Goal: Navigation & Orientation: Find specific page/section

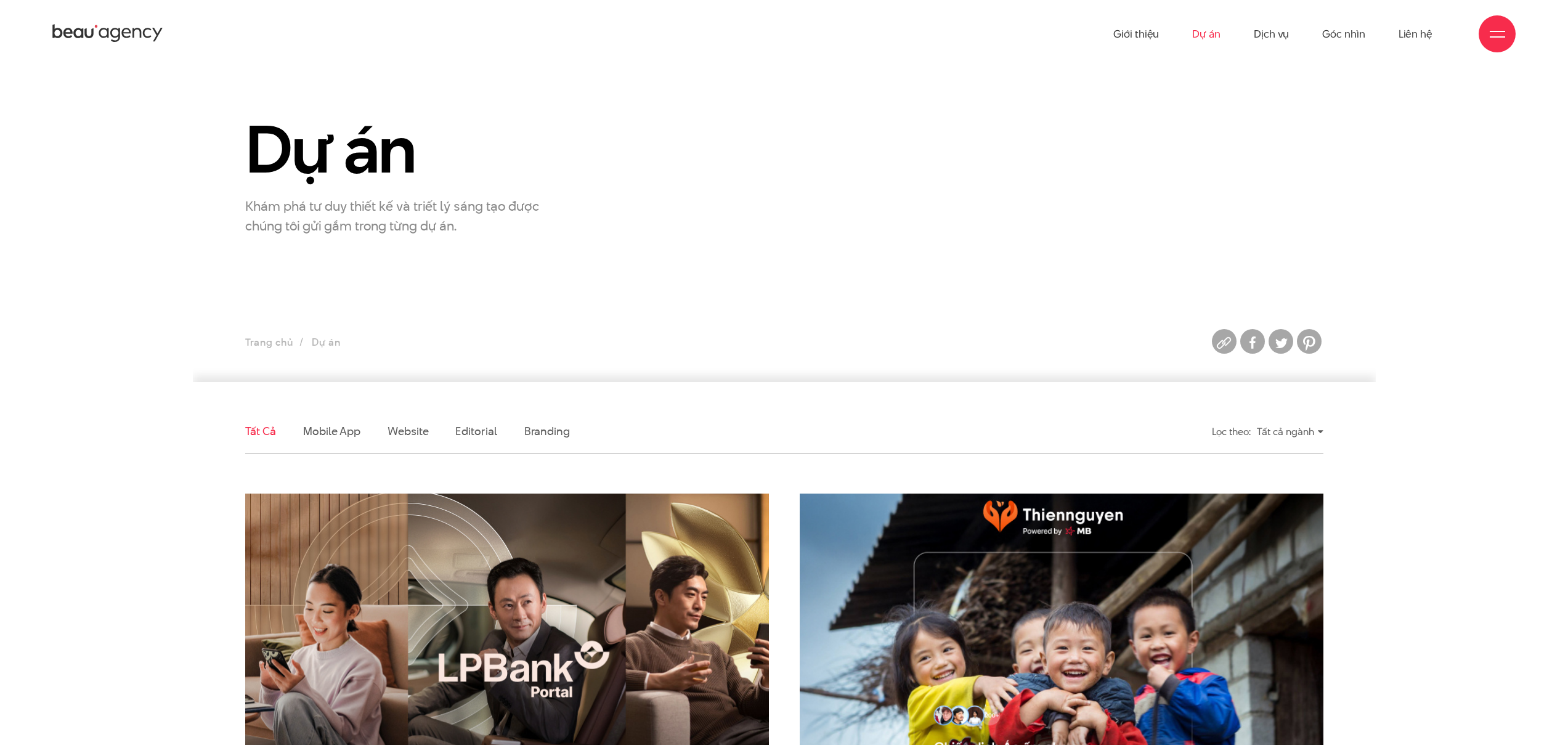
scroll to position [213, 0]
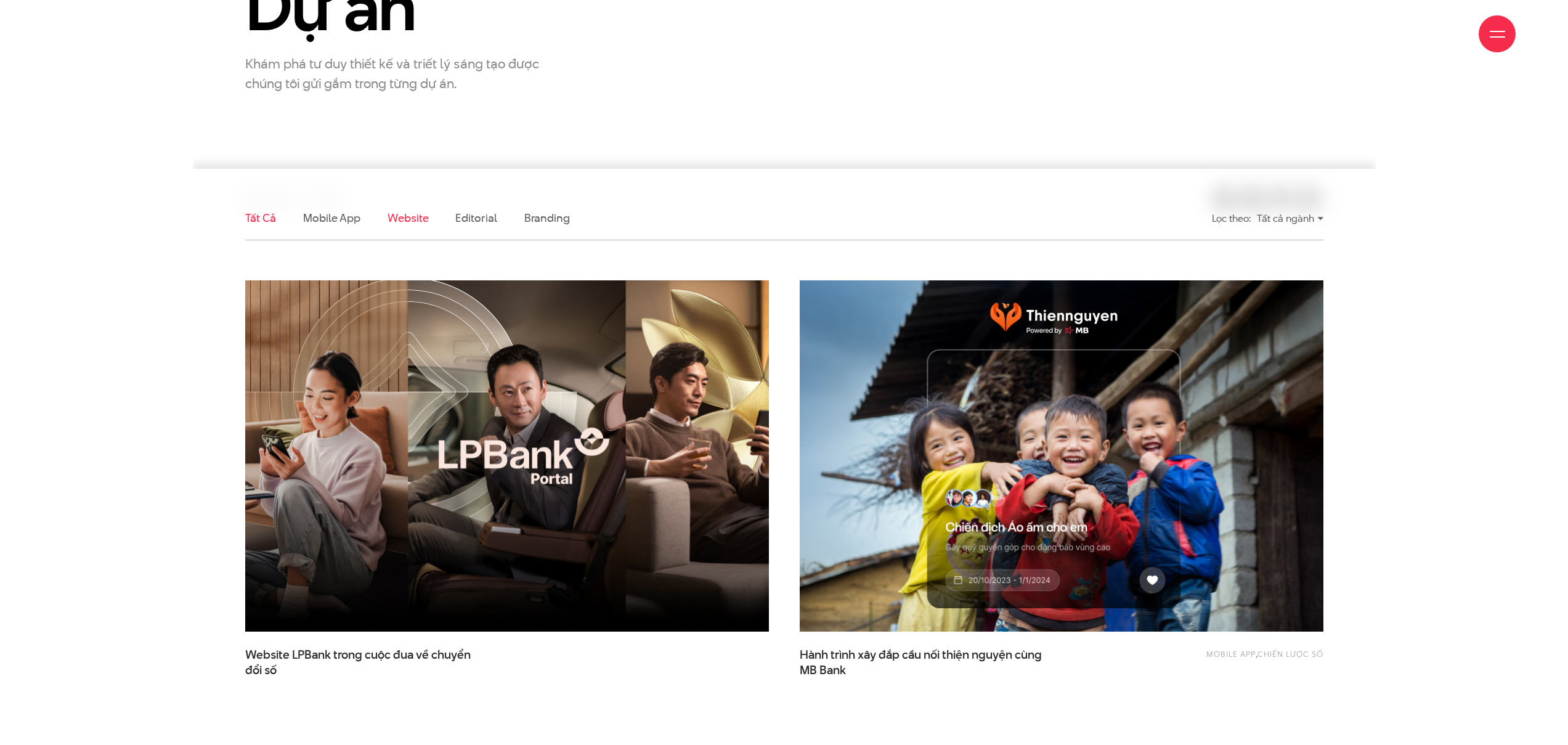
click at [398, 220] on link "Website" at bounding box center [408, 217] width 41 height 15
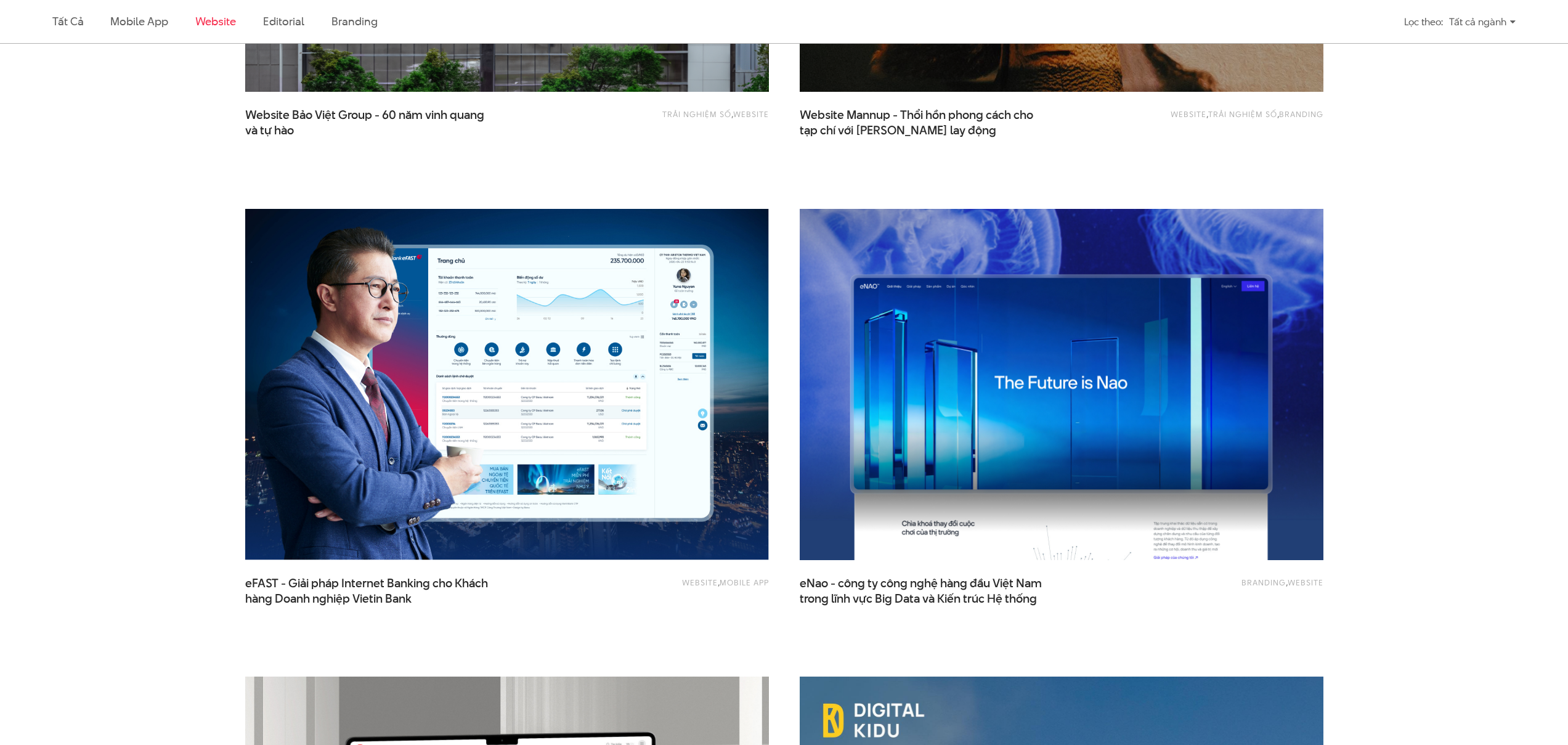
scroll to position [1595, 0]
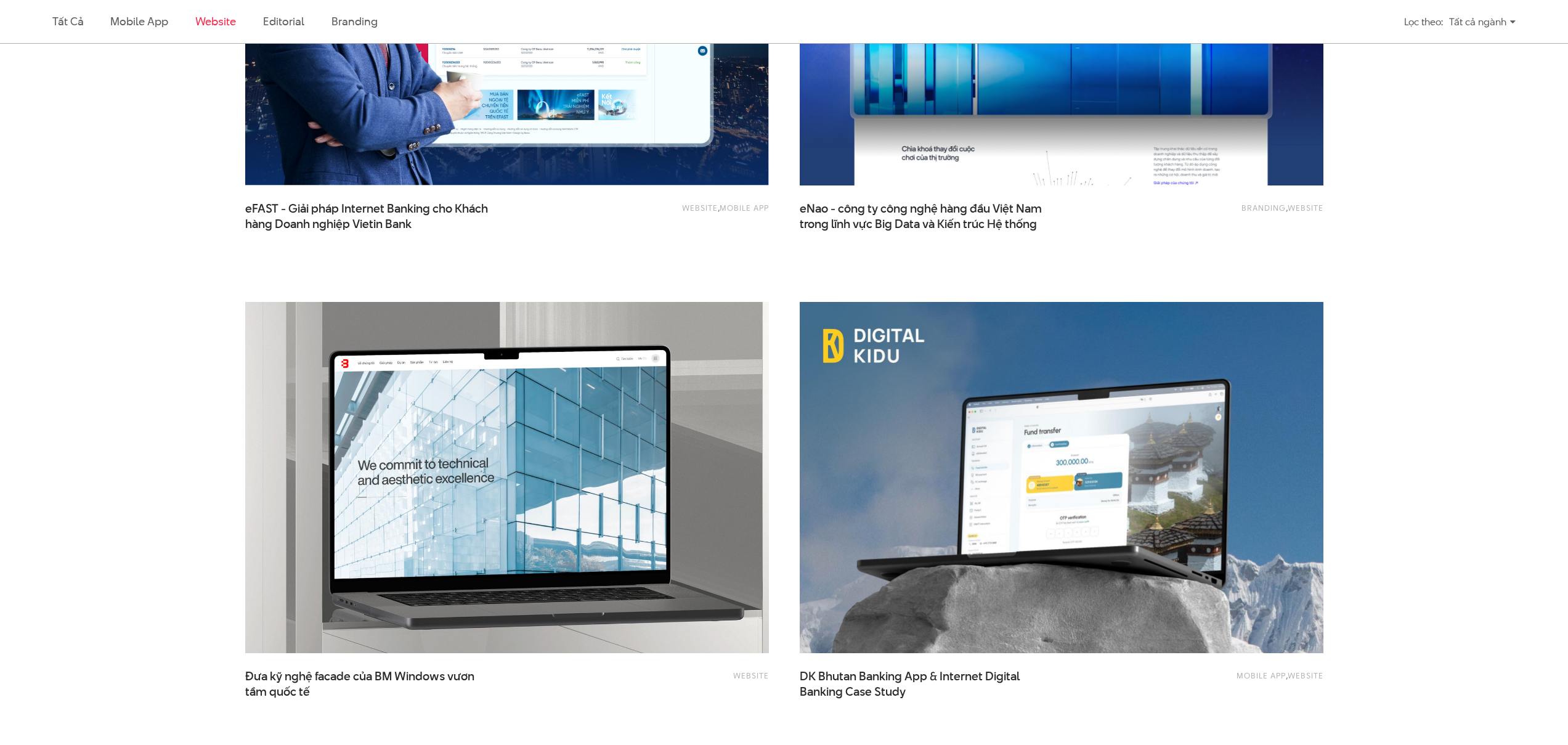
click at [609, 464] on img at bounding box center [507, 477] width 576 height 385
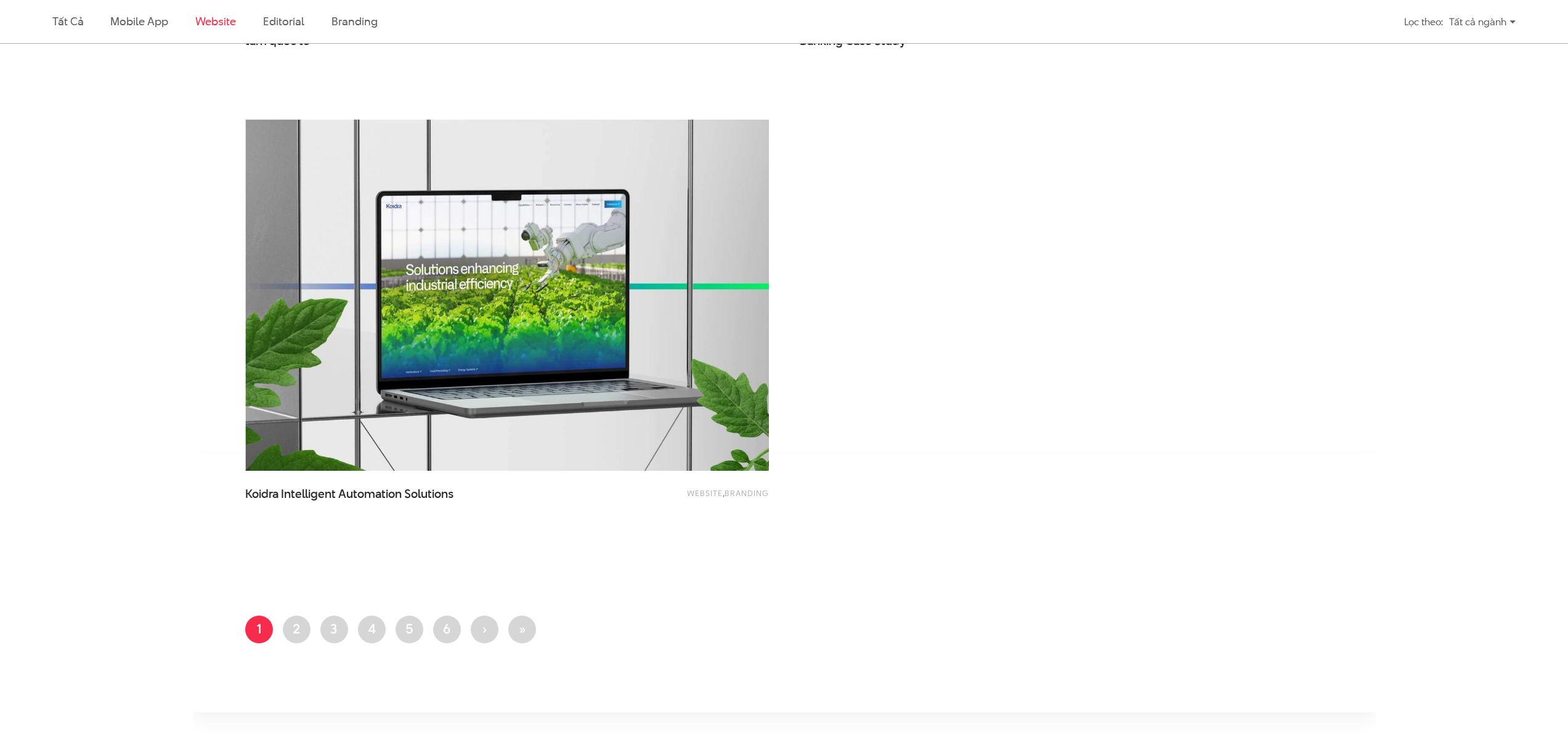
scroll to position [2465, 0]
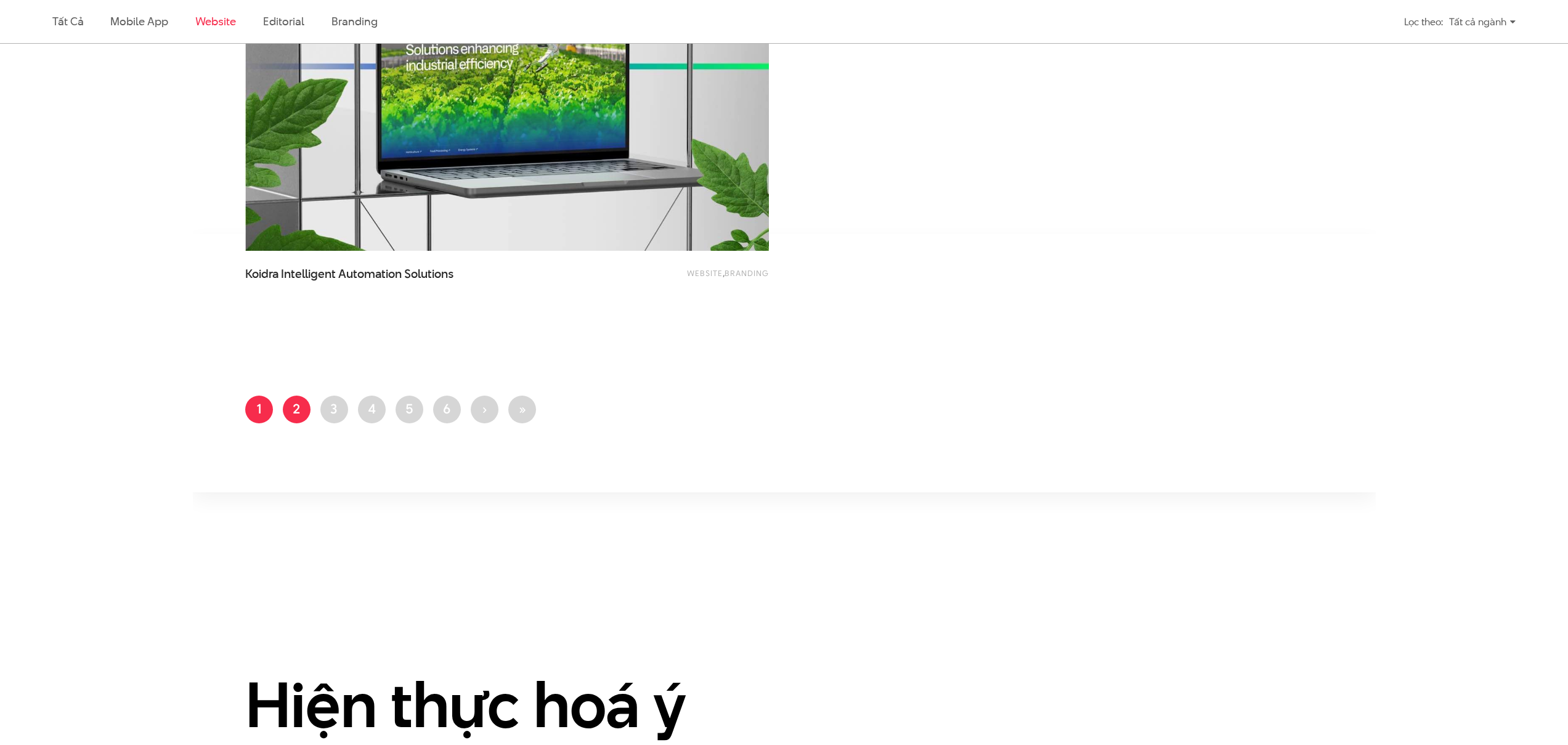
click at [295, 418] on link "Trang 2" at bounding box center [297, 409] width 28 height 28
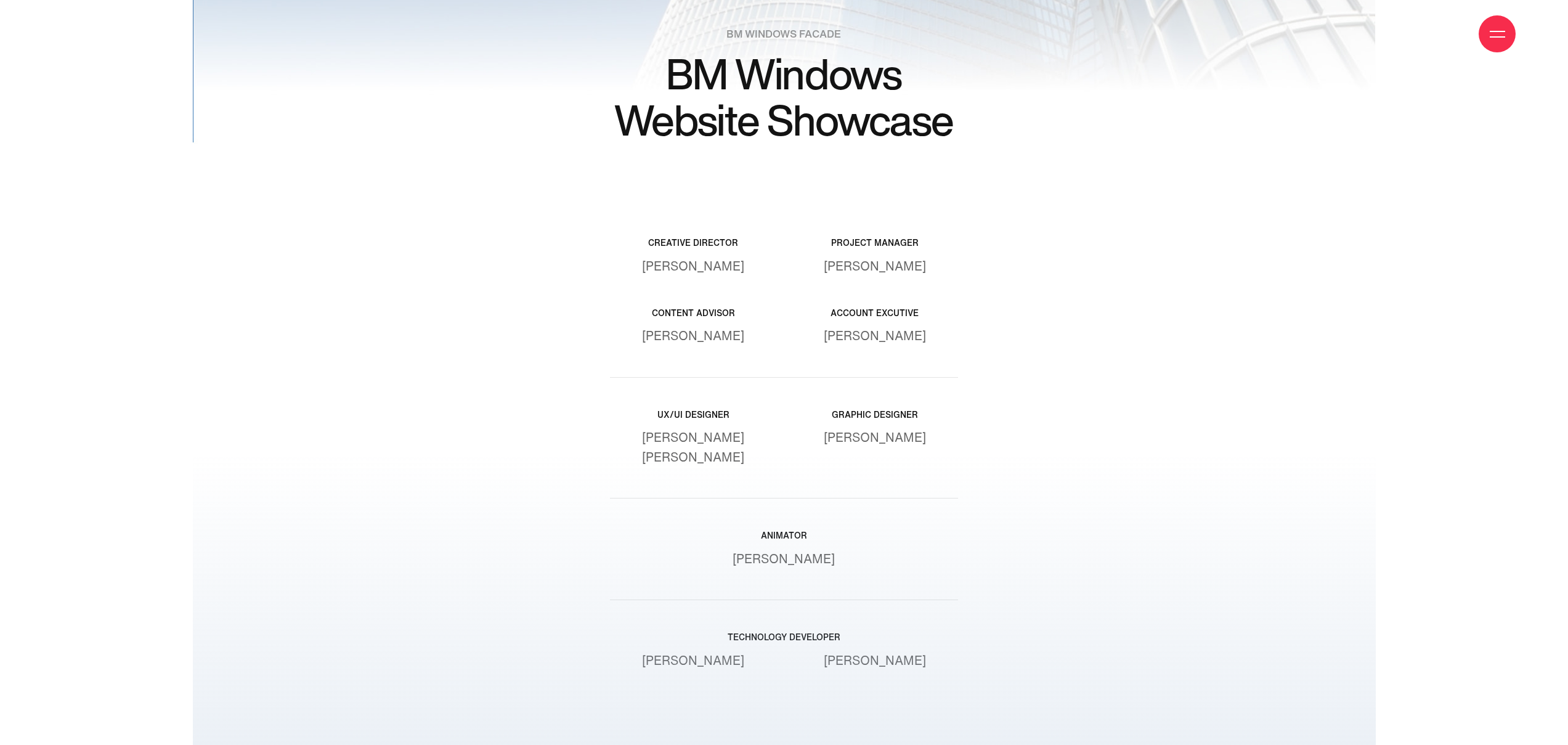
scroll to position [15246, 0]
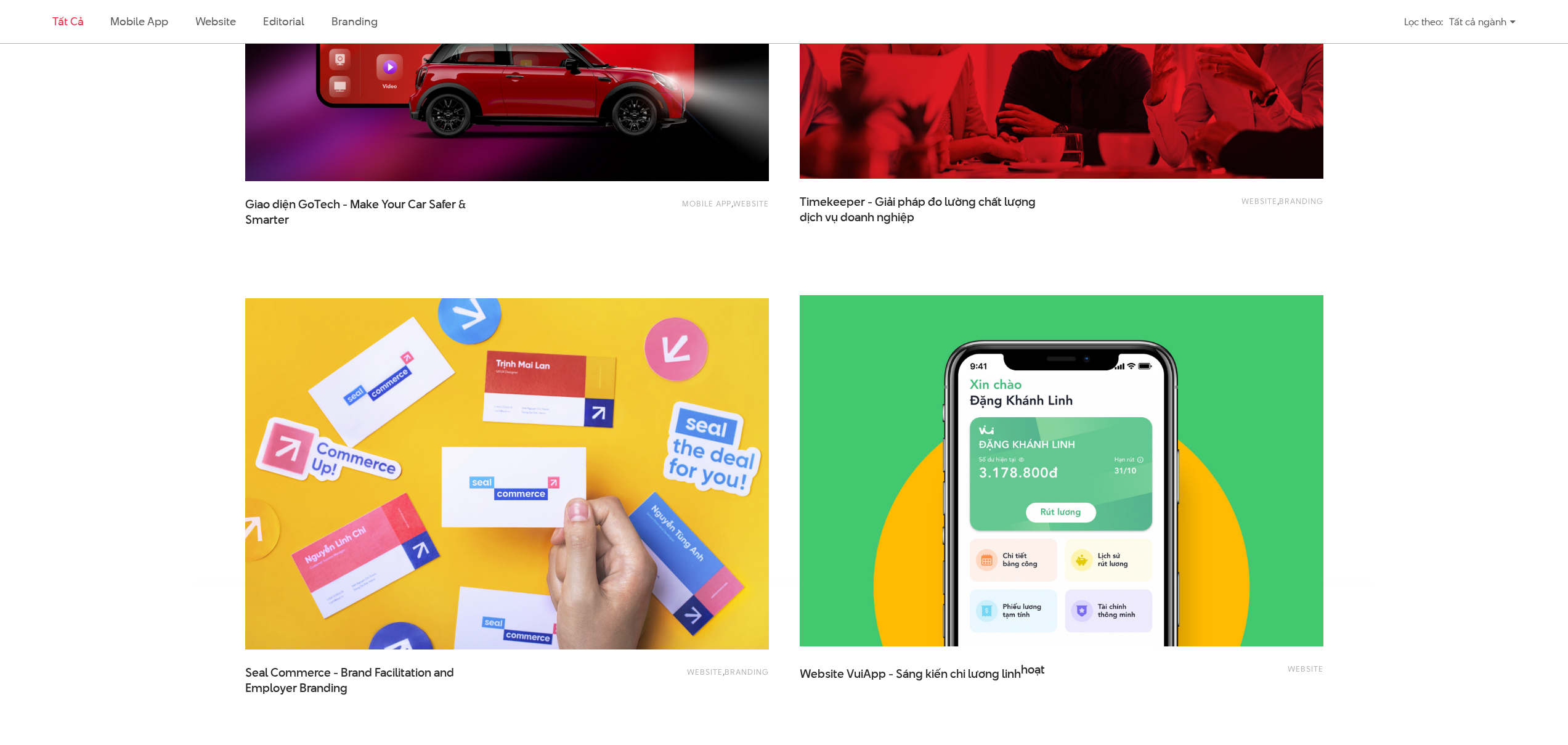
scroll to position [2847, 0]
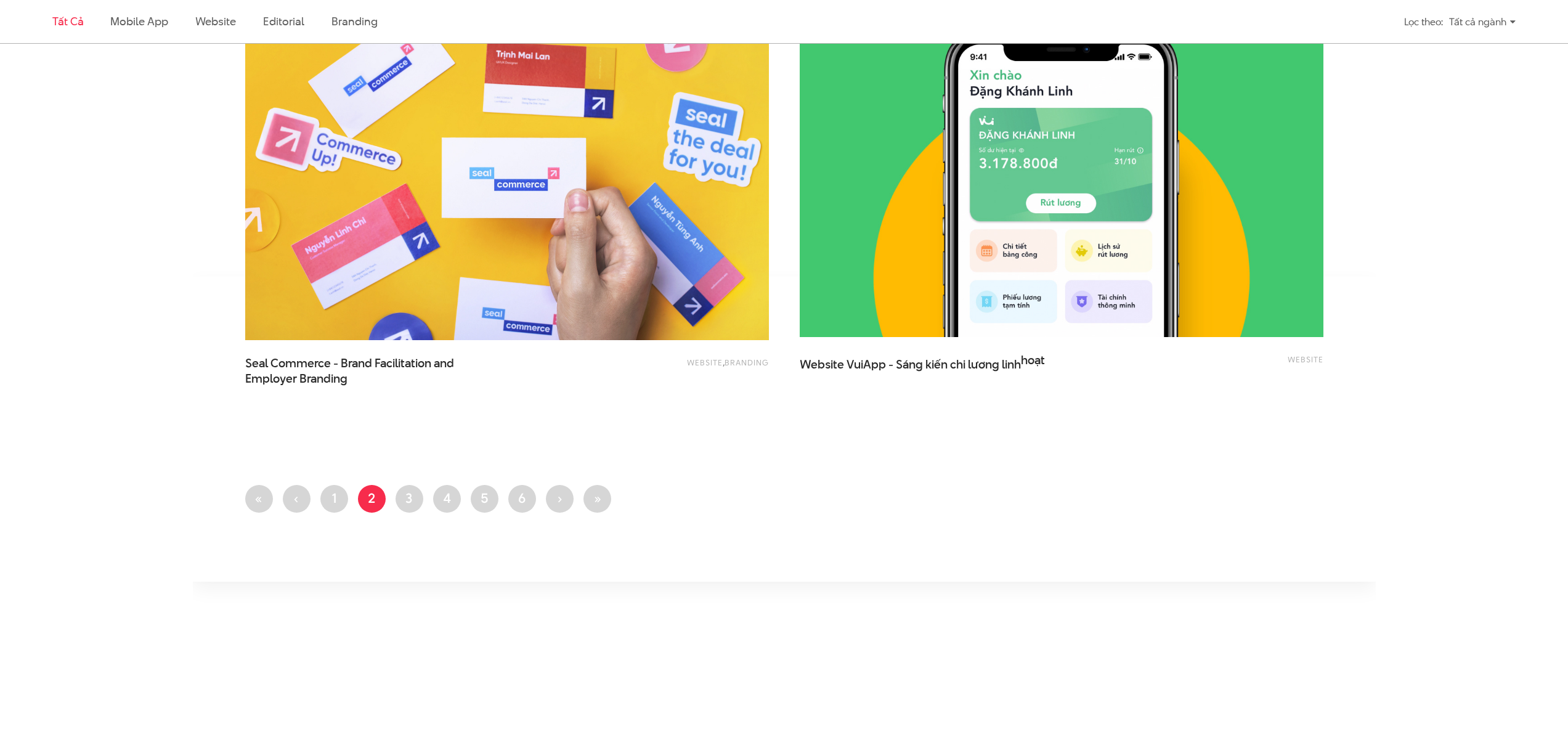
click at [934, 245] on img at bounding box center [1062, 161] width 576 height 385
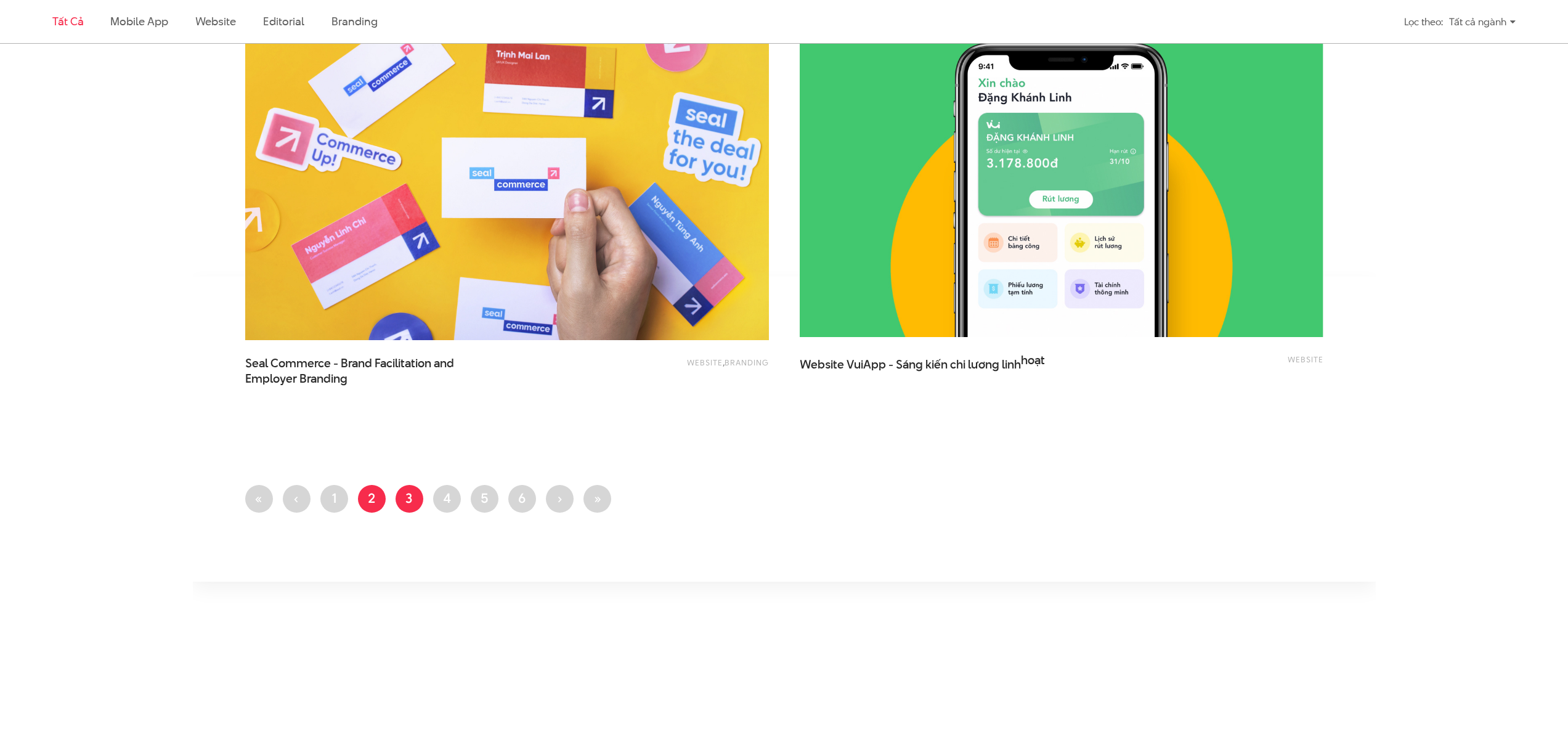
click at [399, 497] on link "Trang 3" at bounding box center [409, 498] width 28 height 28
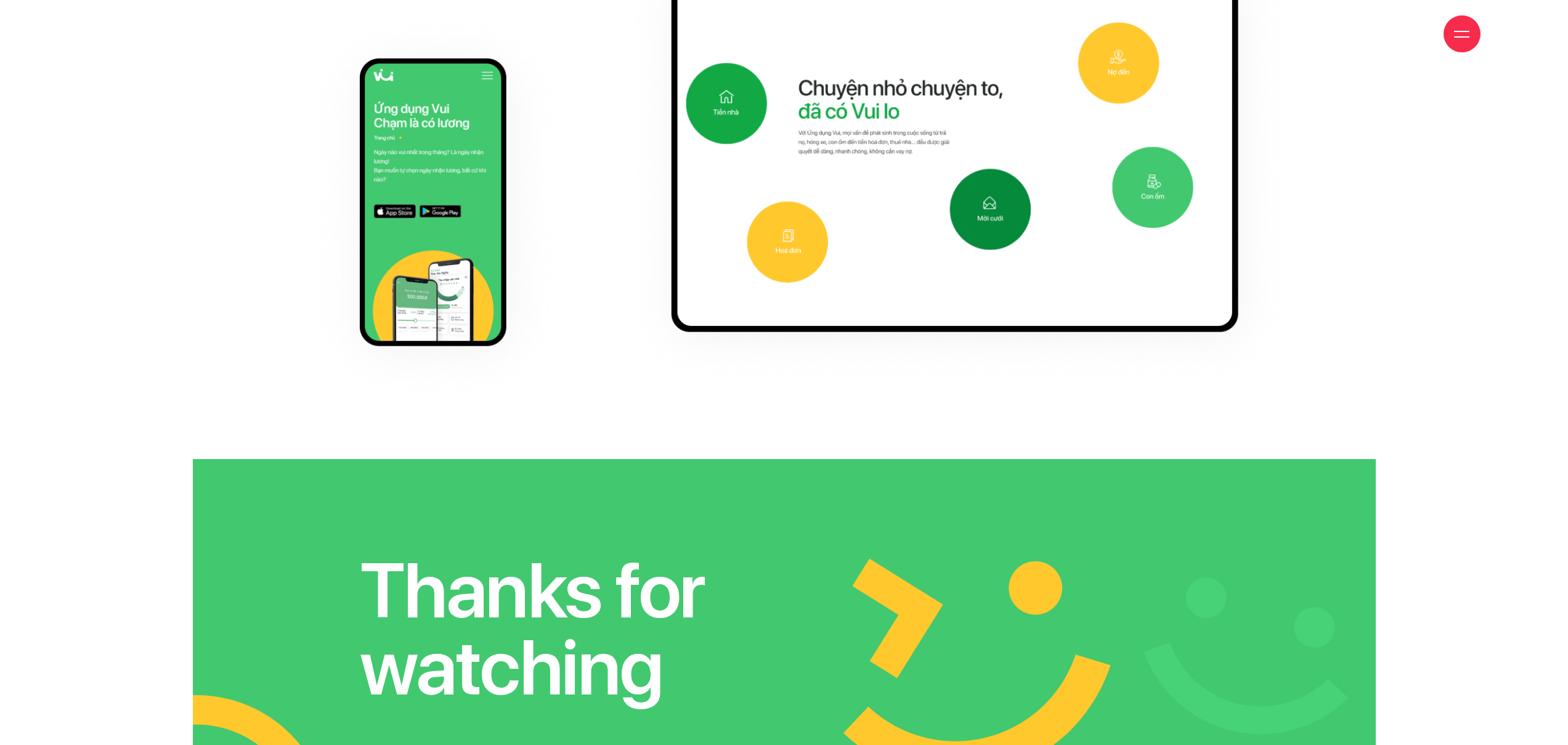
scroll to position [9237, 0]
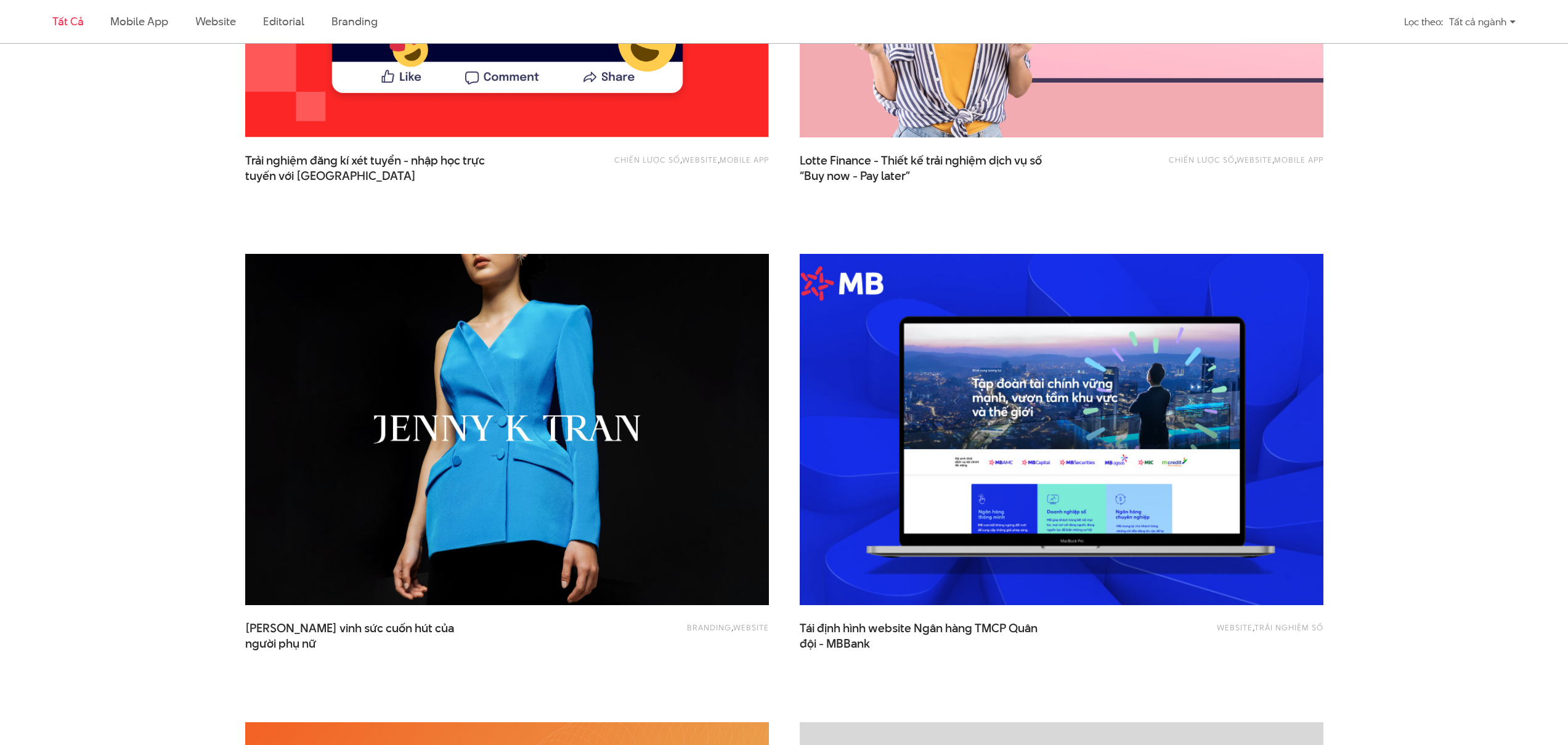
scroll to position [862, 0]
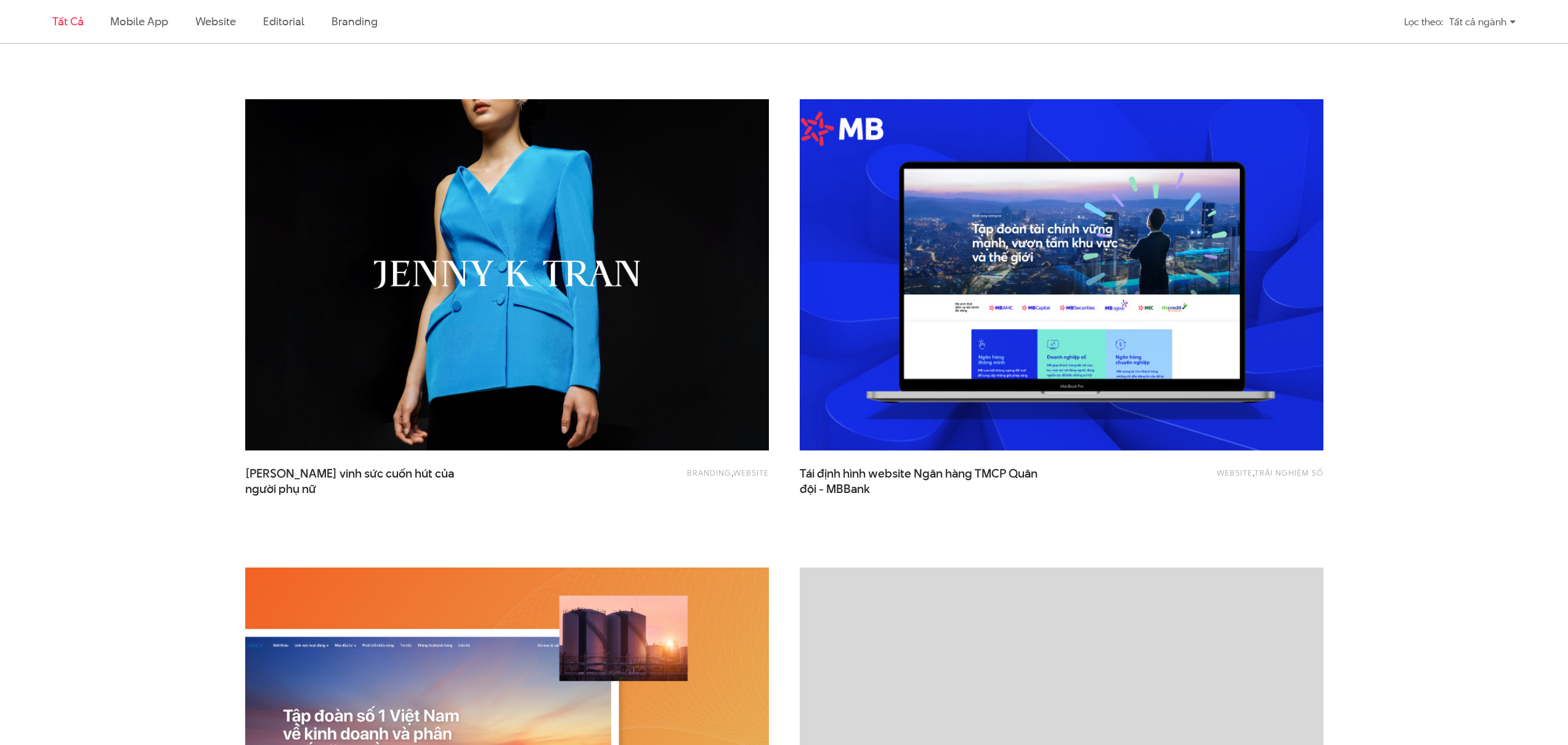
click at [1087, 362] on img at bounding box center [1062, 275] width 576 height 385
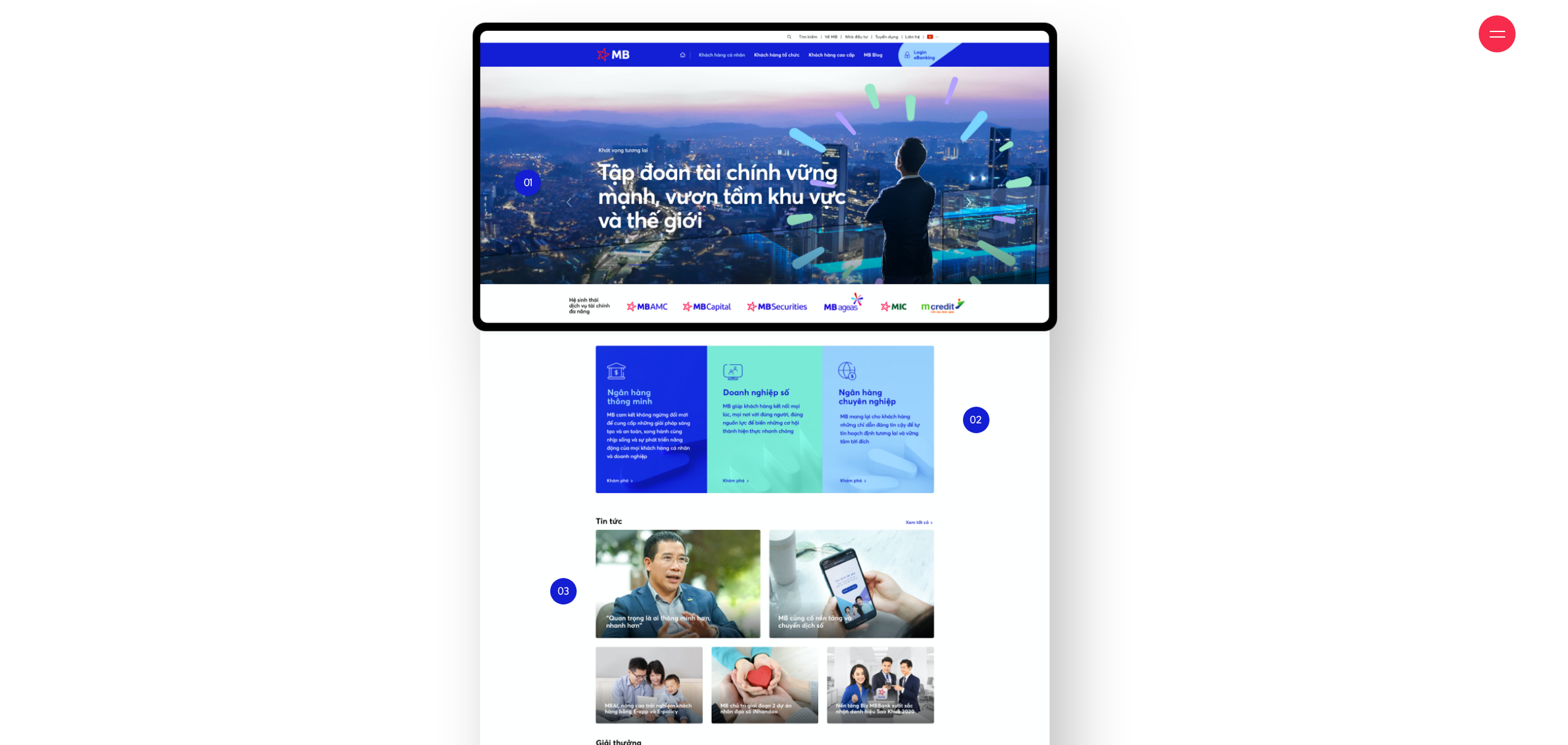
scroll to position [5155, 0]
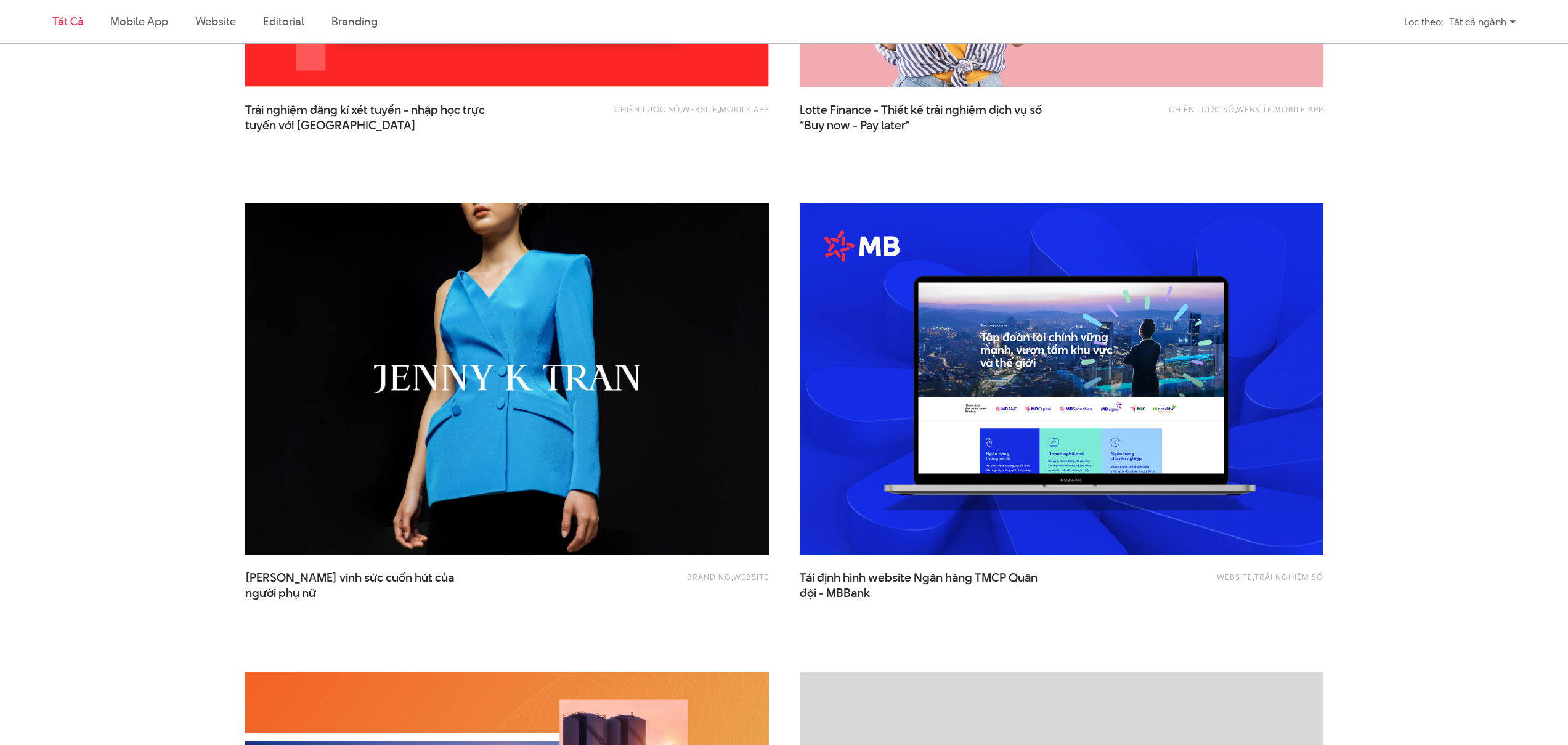
scroll to position [1182, 0]
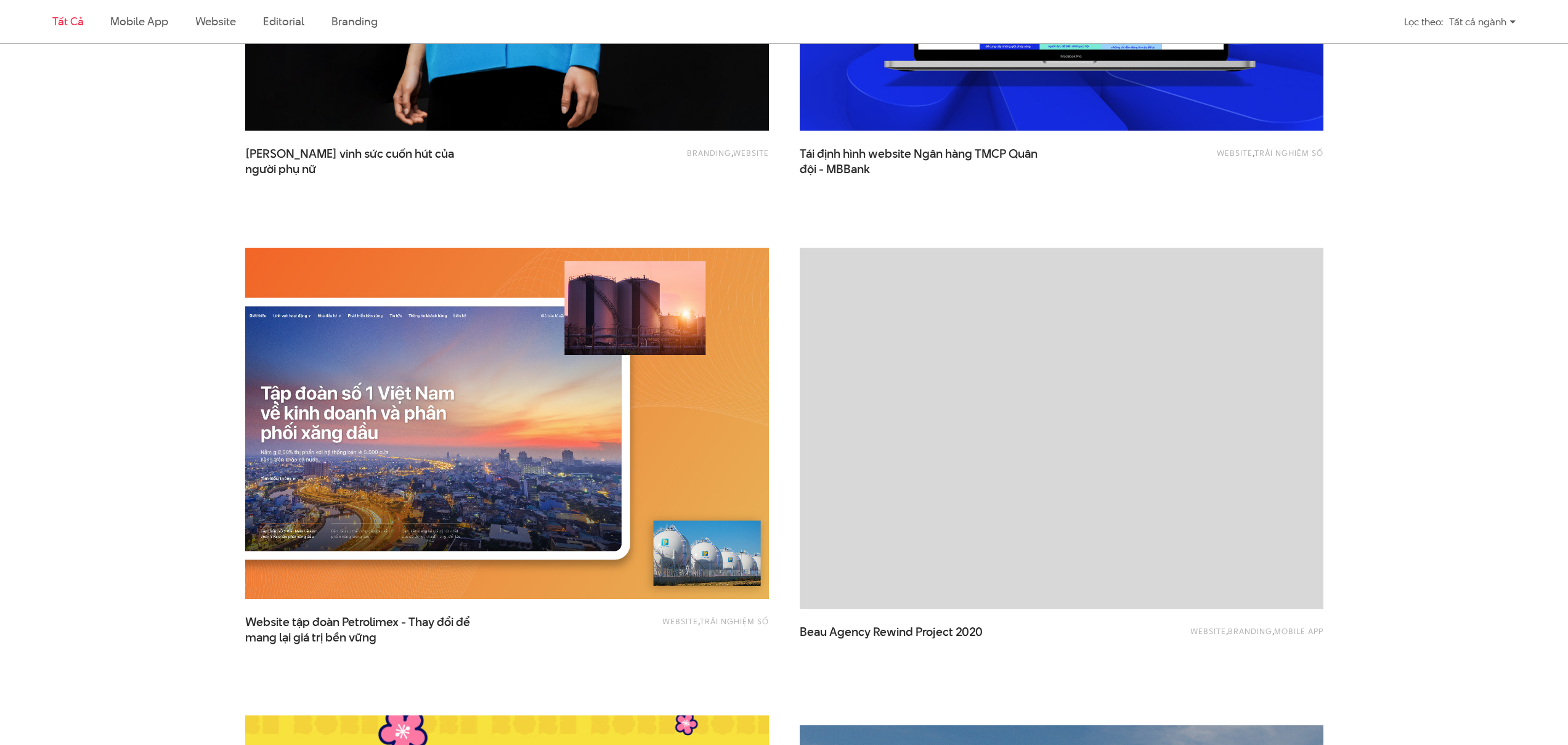
click at [558, 404] on img at bounding box center [507, 423] width 576 height 385
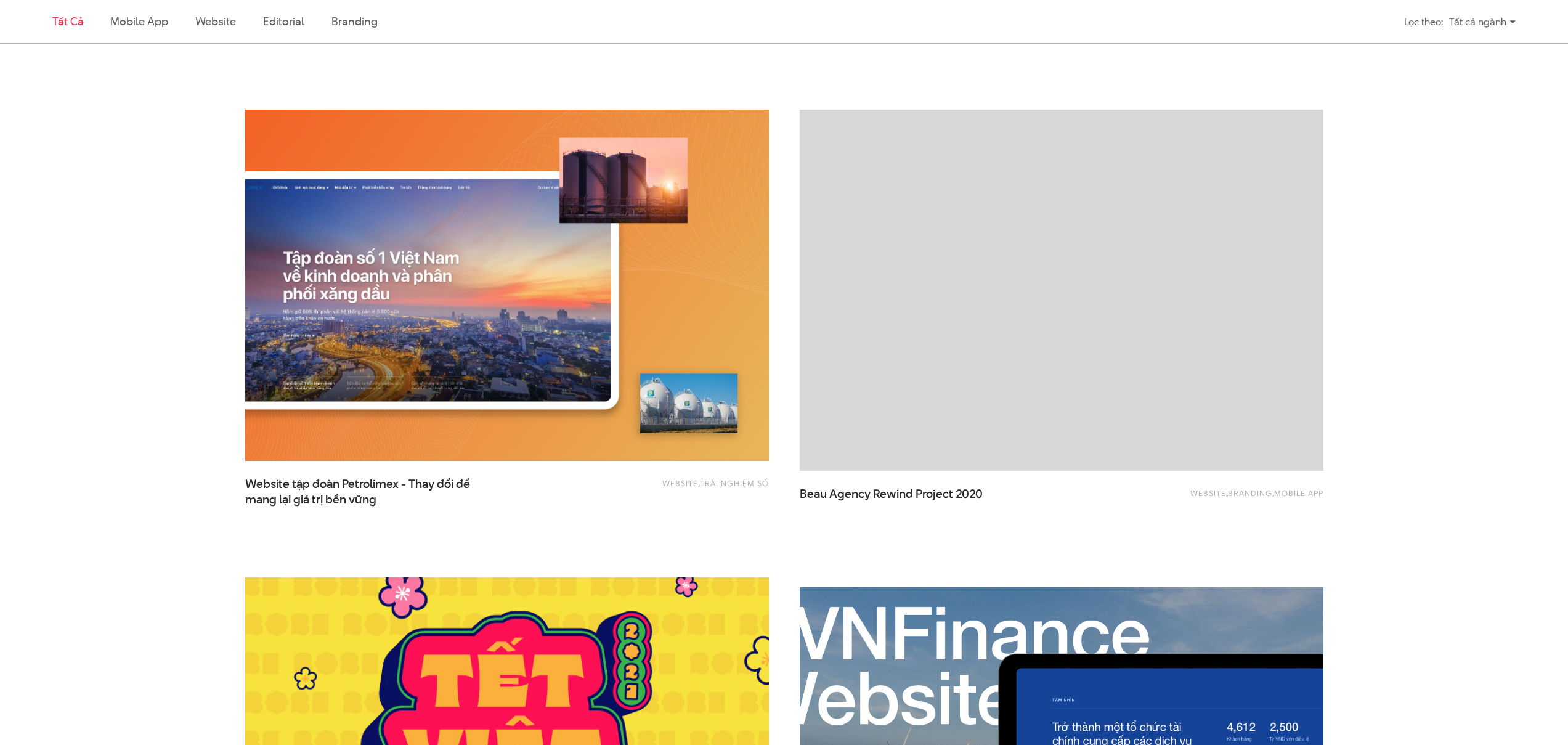
scroll to position [1857, 0]
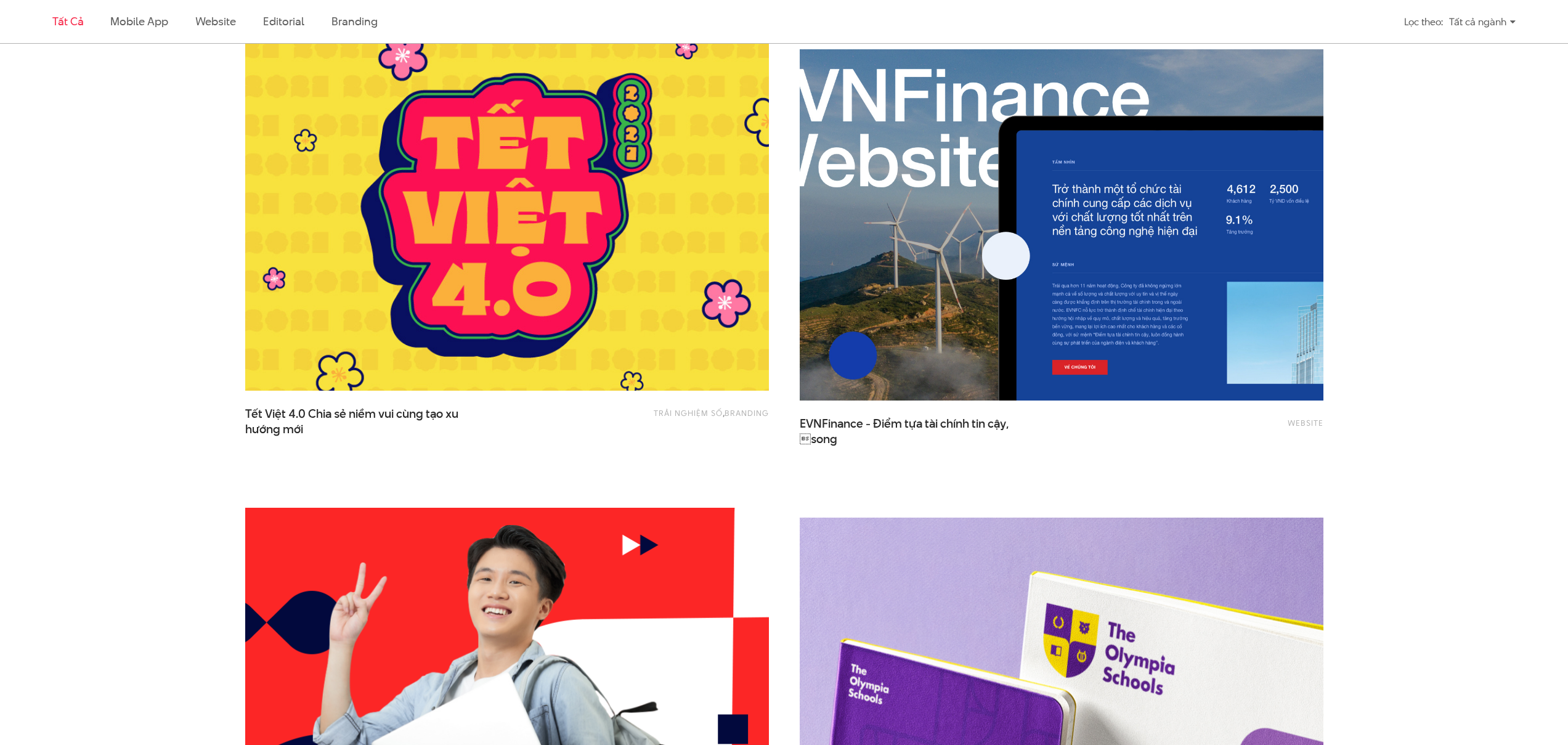
click at [1050, 329] on img at bounding box center [1062, 225] width 576 height 385
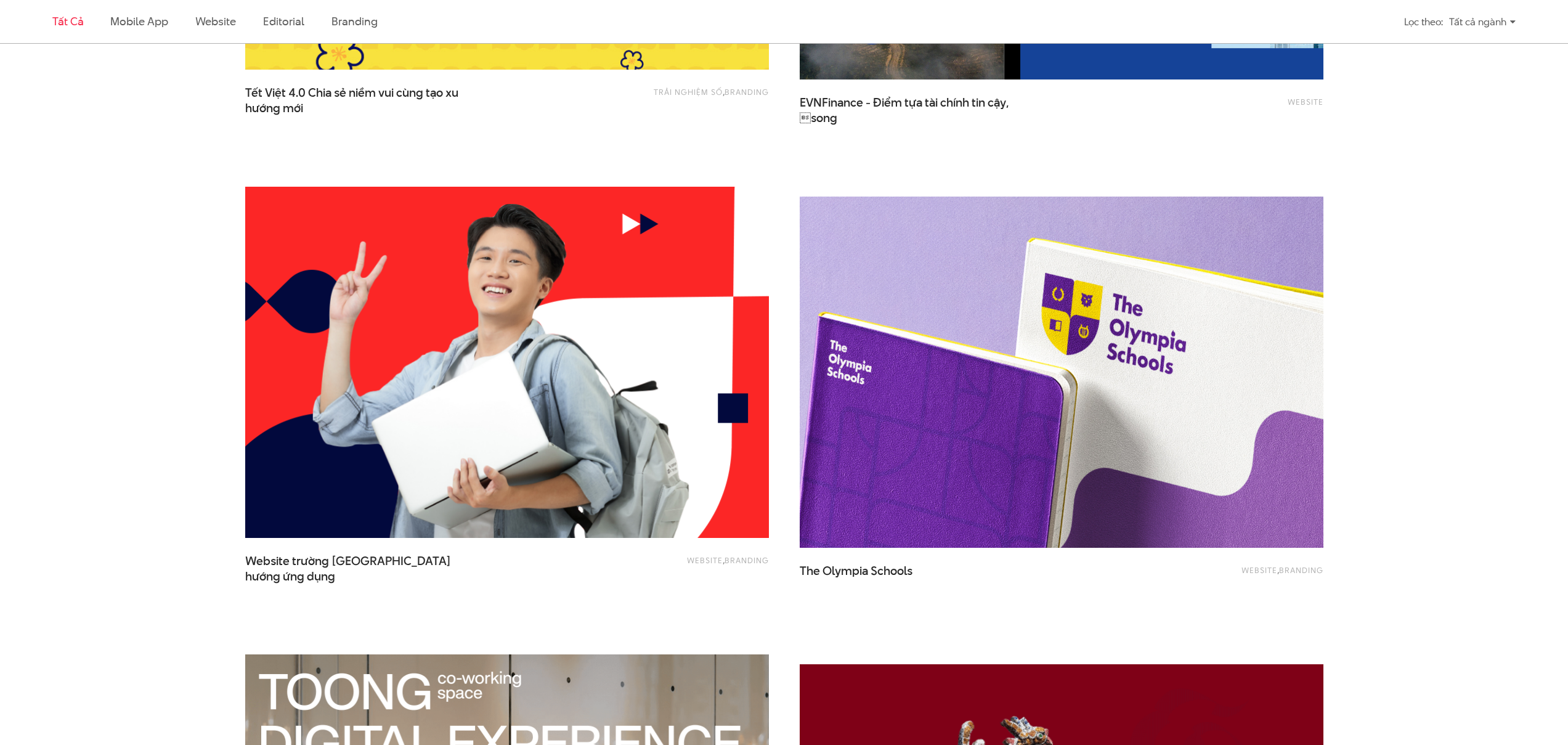
scroll to position [2349, 0]
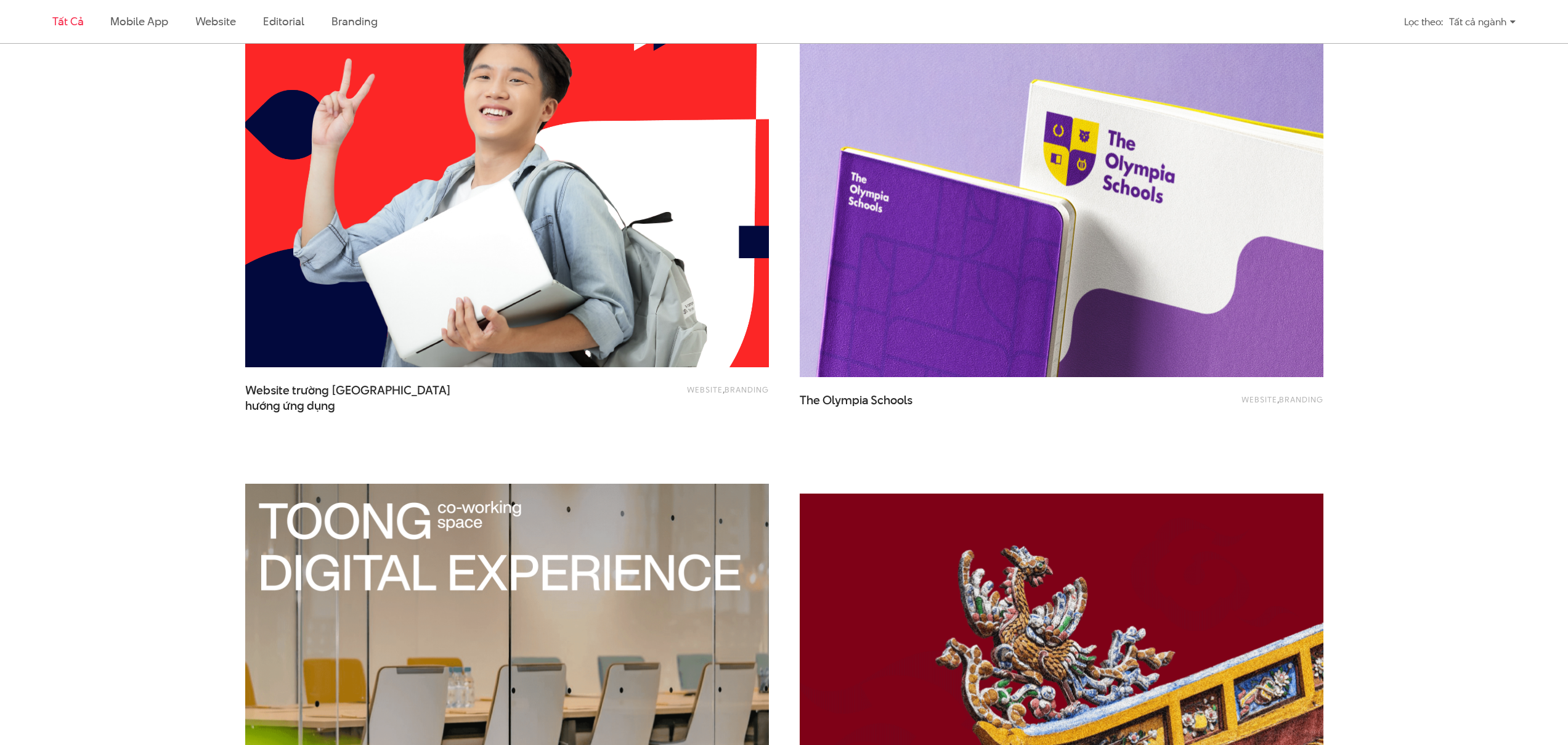
click at [677, 252] on img at bounding box center [507, 191] width 576 height 385
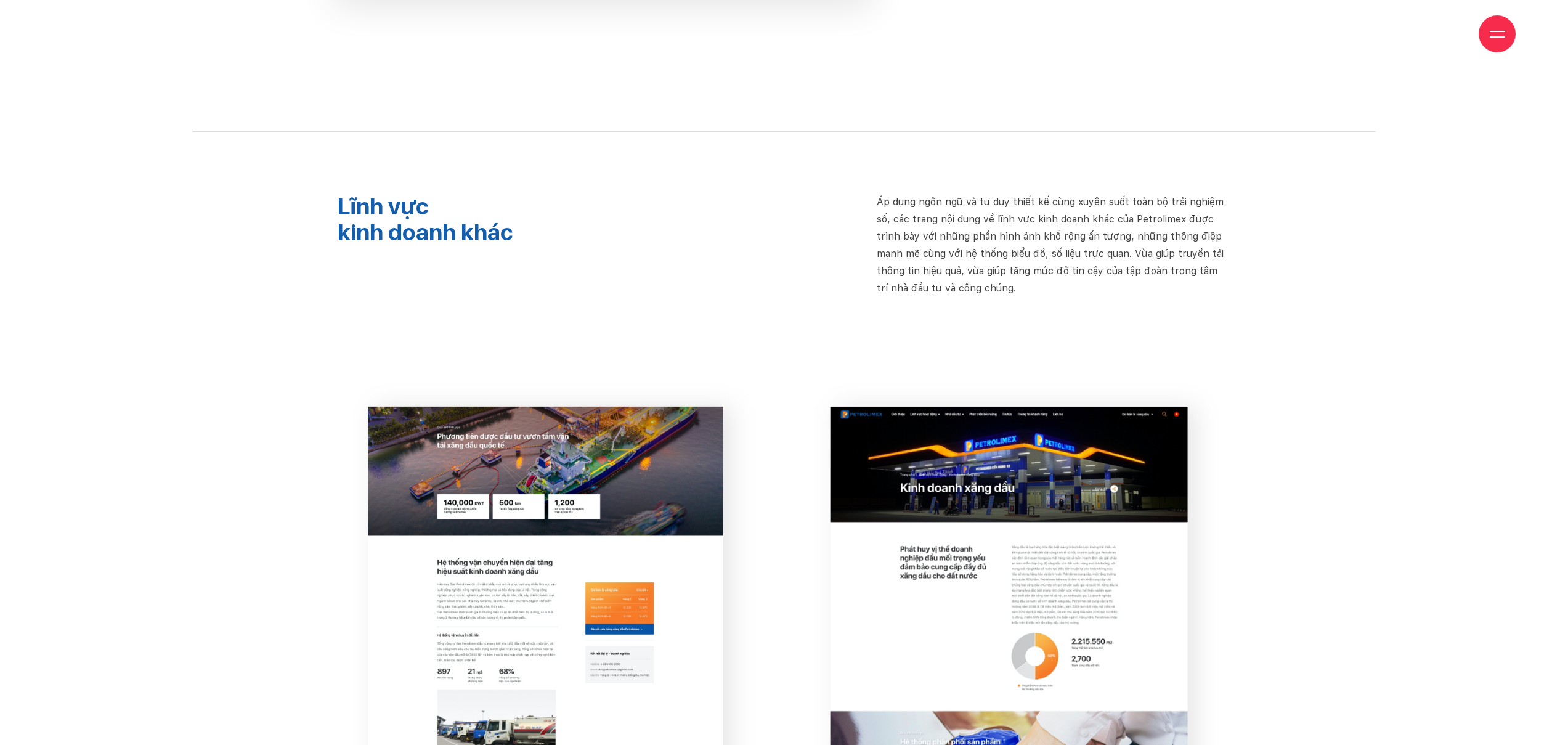
scroll to position [10569, 0]
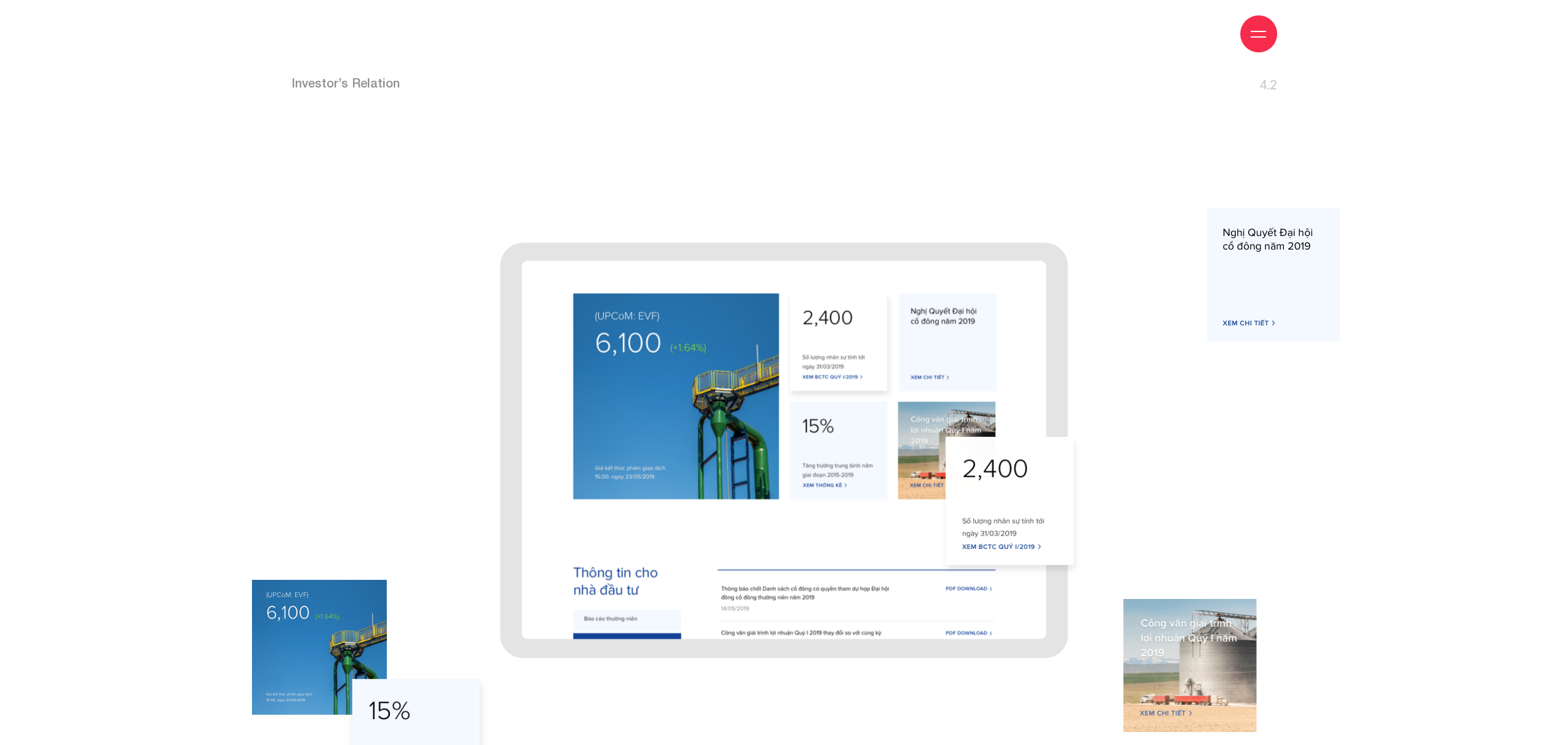
scroll to position [5955, 0]
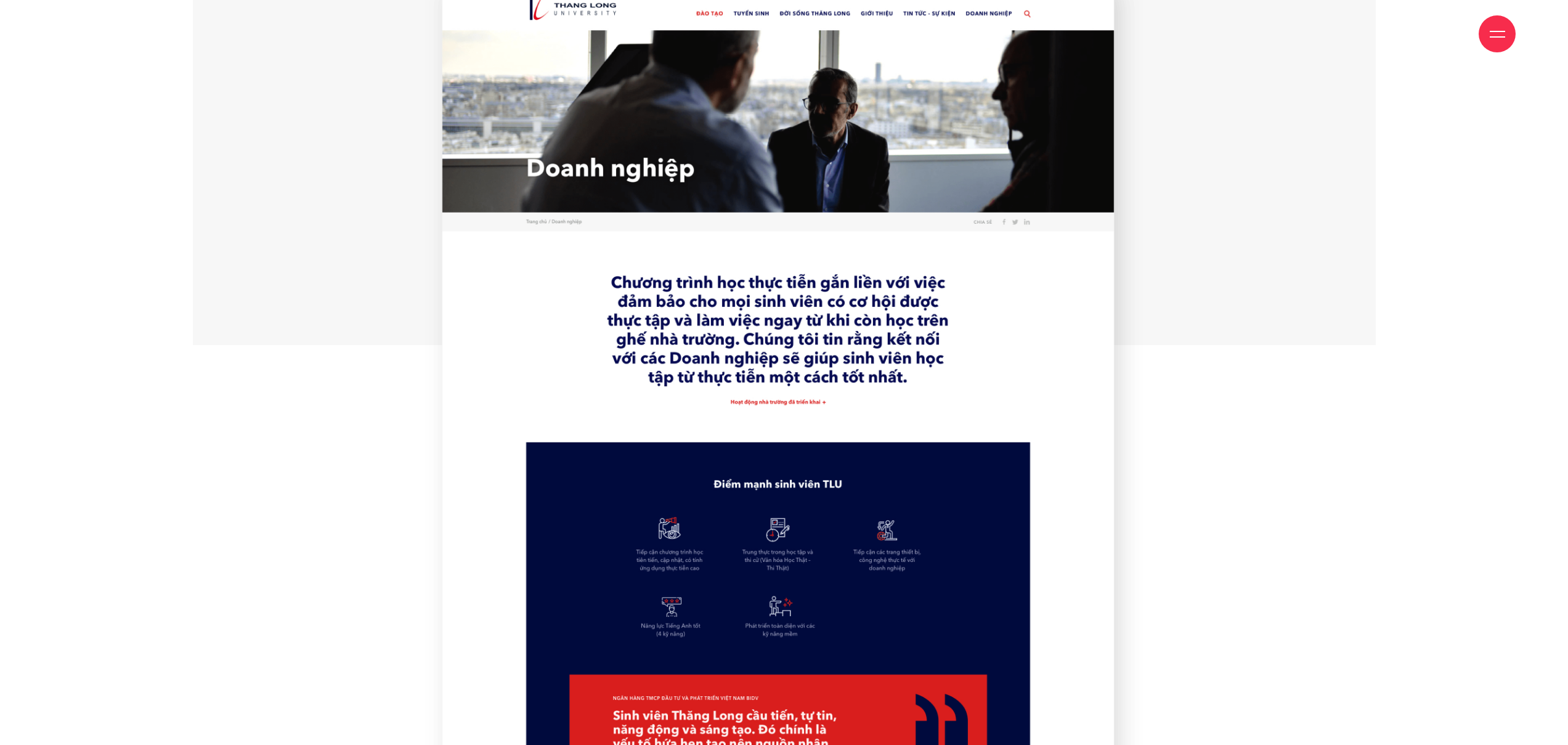
scroll to position [10901, 0]
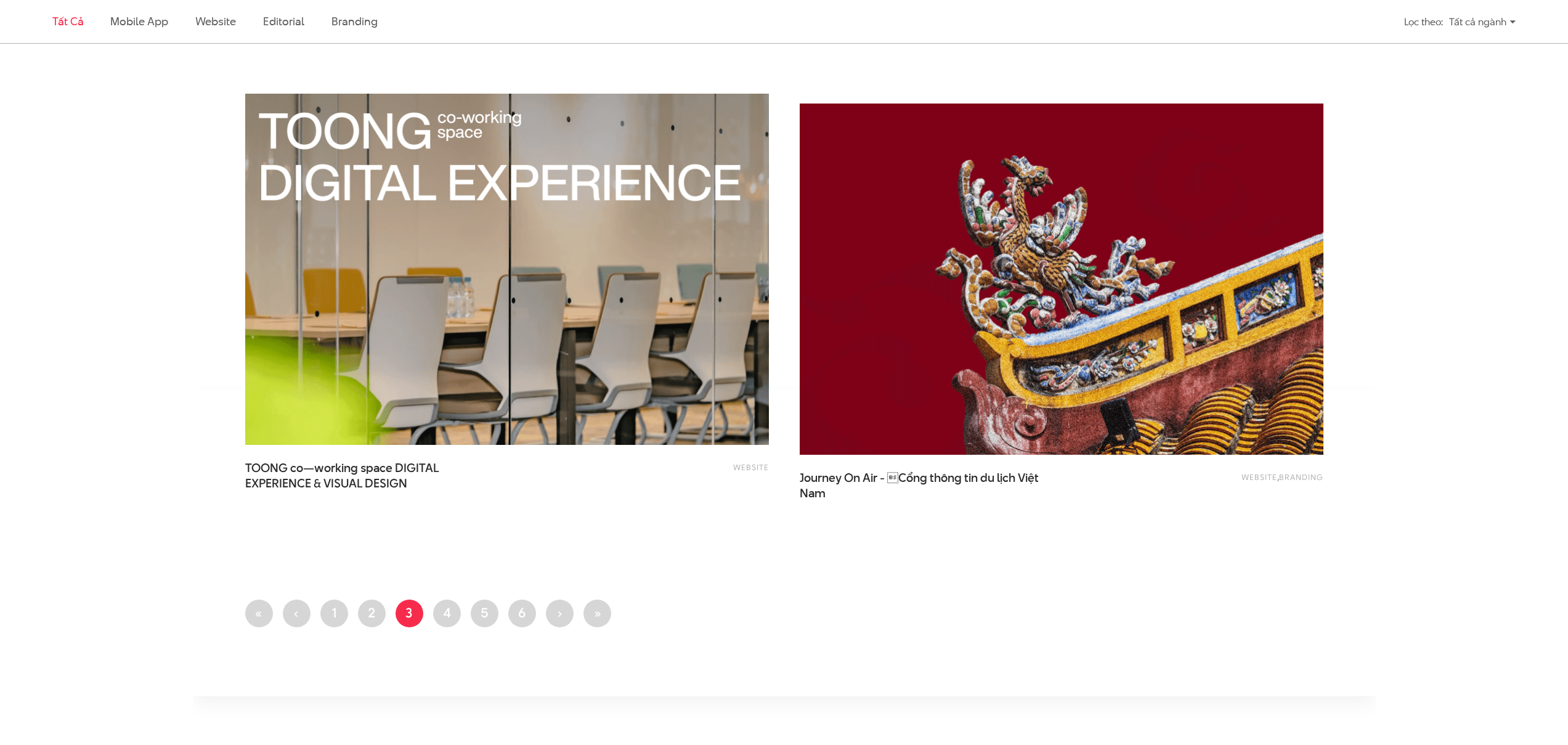
scroll to position [2885, 0]
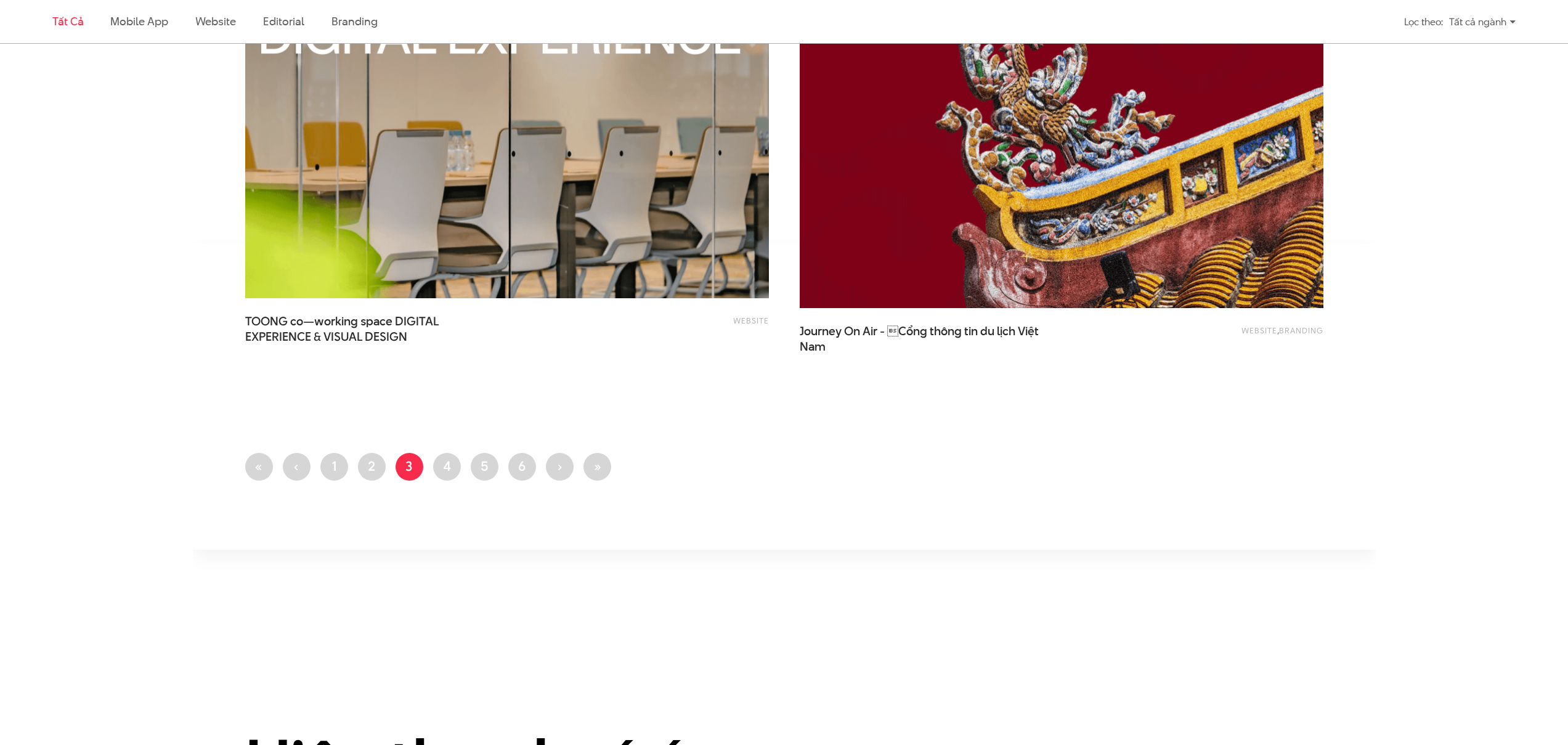
click at [430, 465] on ul "First page « Trang trước ‹ Trang 1 Trang 2 Trang hiện thời 3 Trang 4 Trang 5 Tr…" at bounding box center [784, 470] width 1078 height 35
click at [438, 464] on link "Trang 4" at bounding box center [447, 467] width 28 height 28
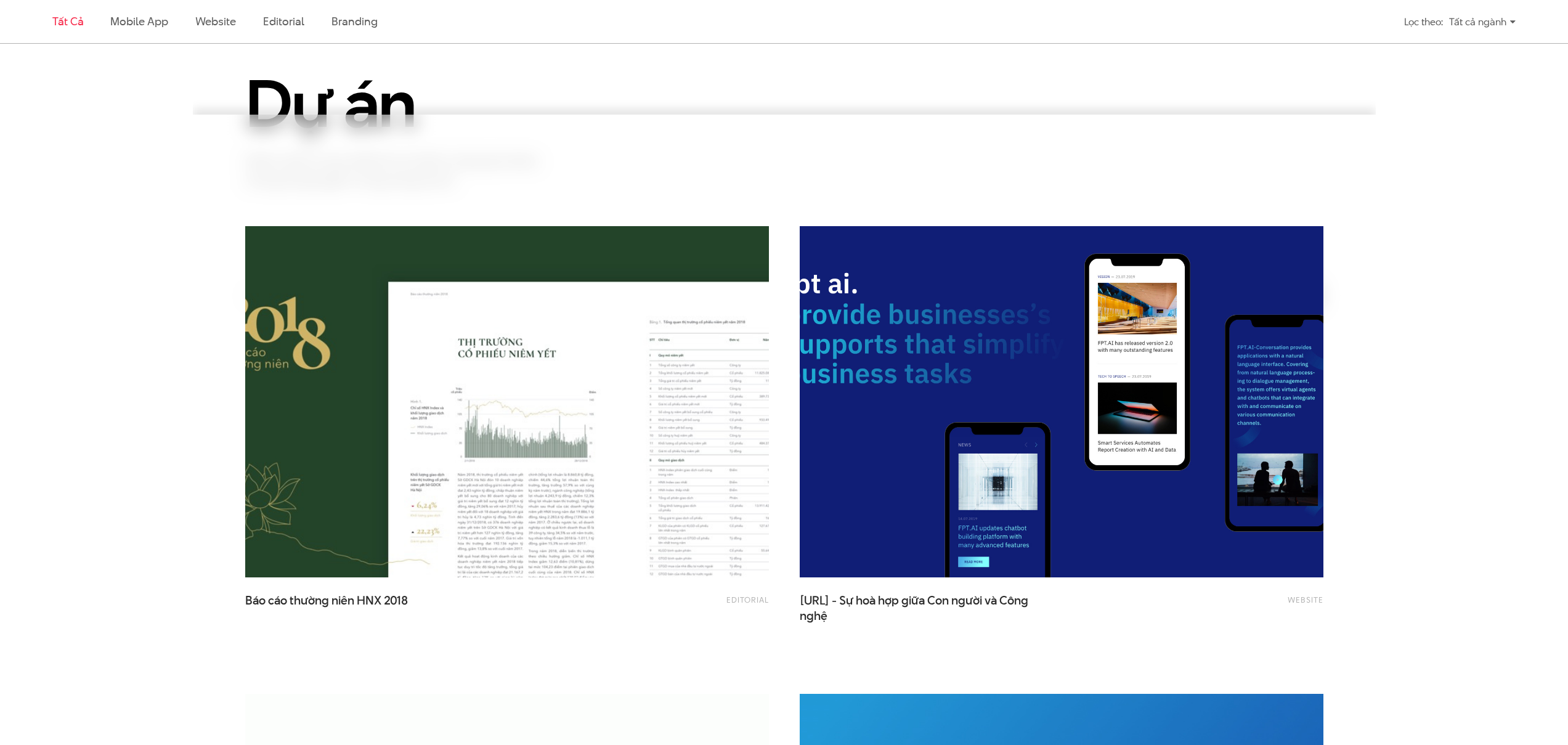
scroll to position [666, 0]
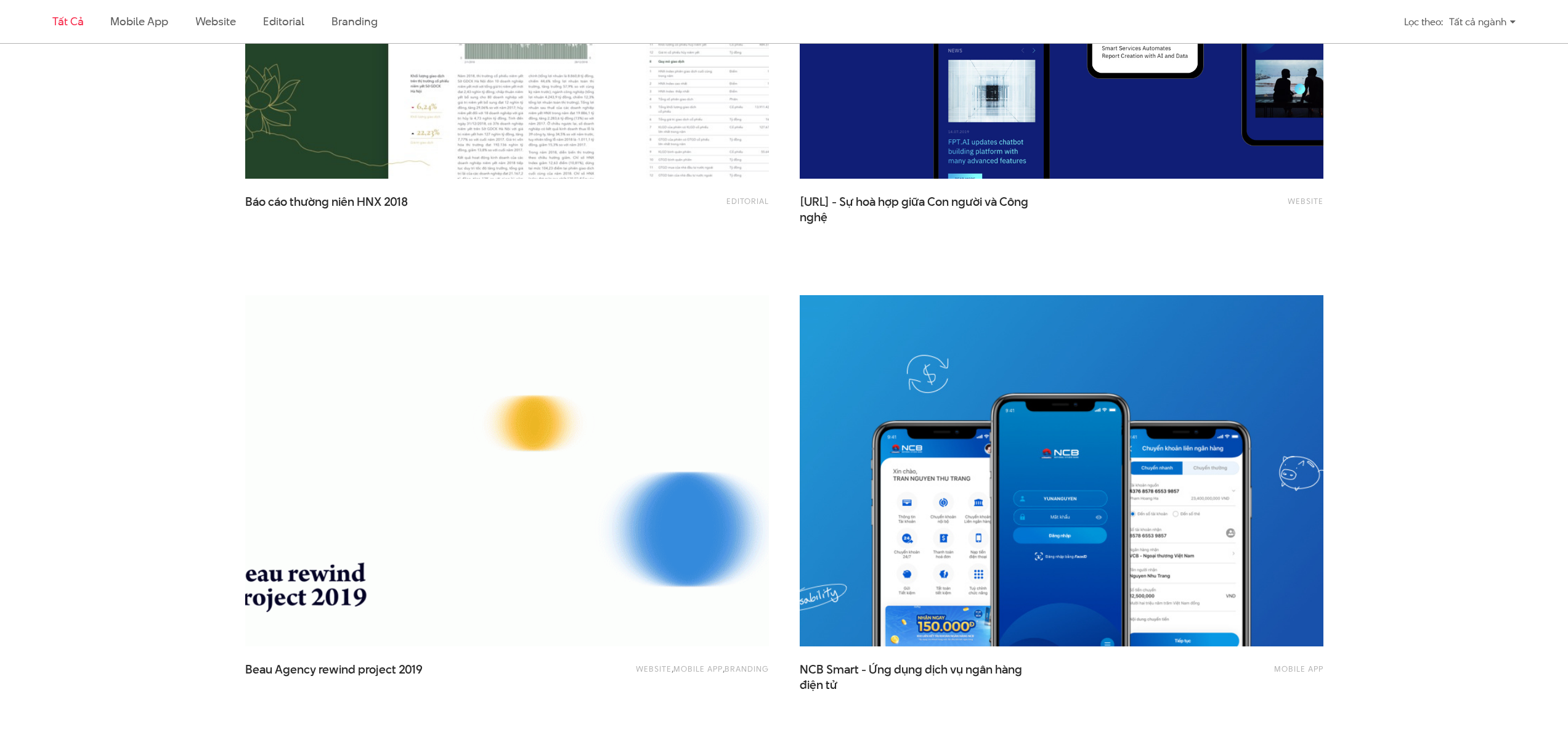
click at [1079, 149] on img at bounding box center [1062, 3] width 576 height 385
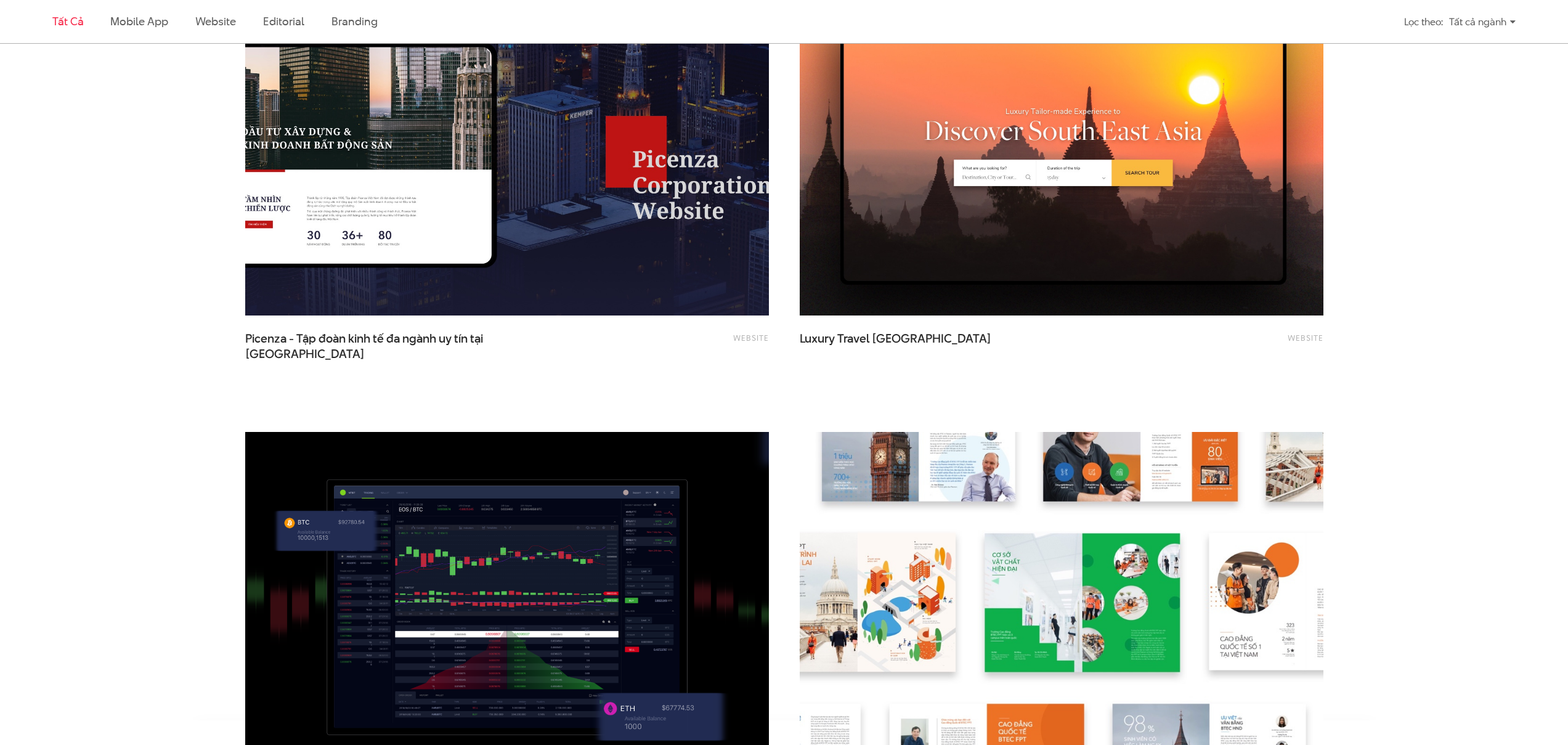
scroll to position [2718, 0]
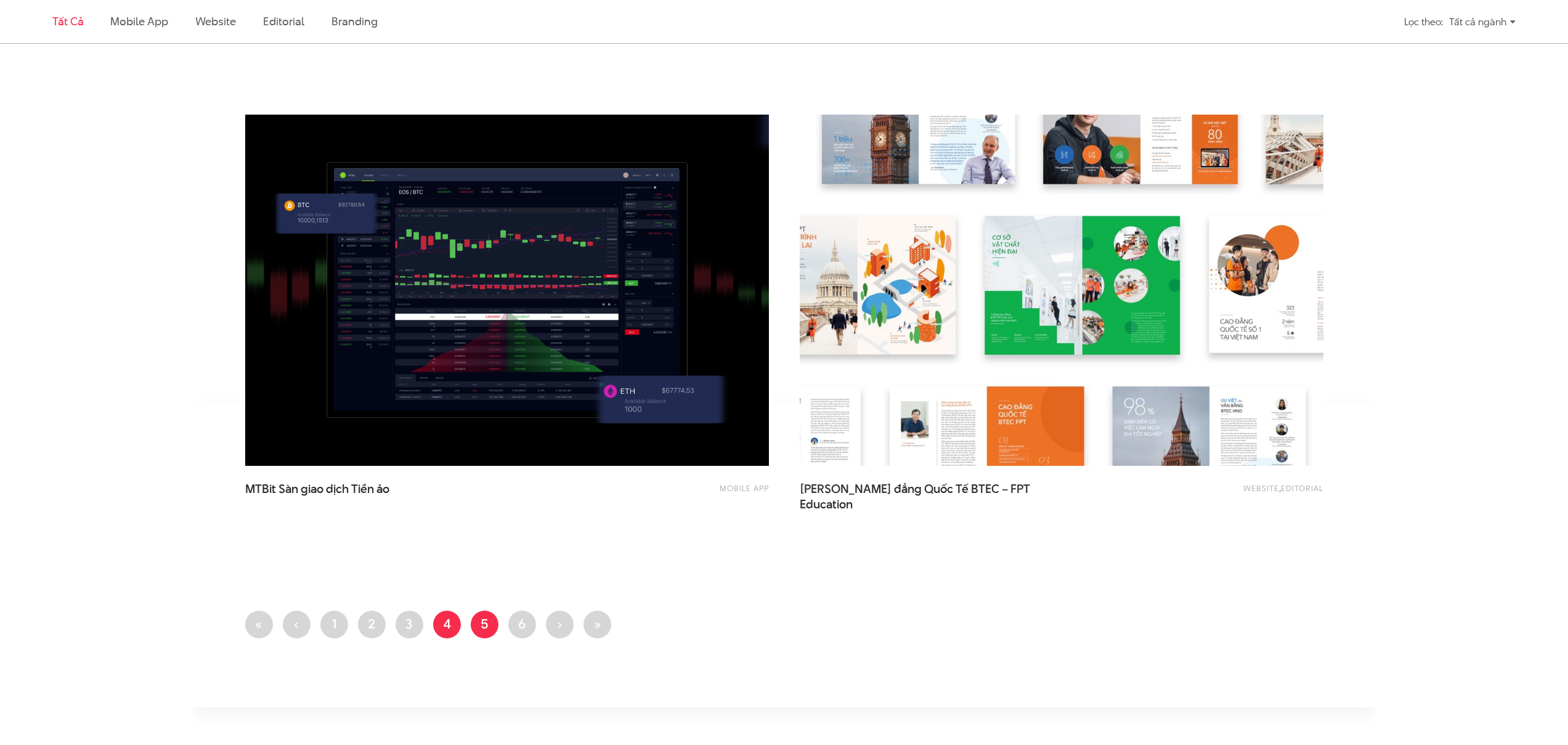
click at [481, 627] on link "Trang 5" at bounding box center [485, 624] width 28 height 28
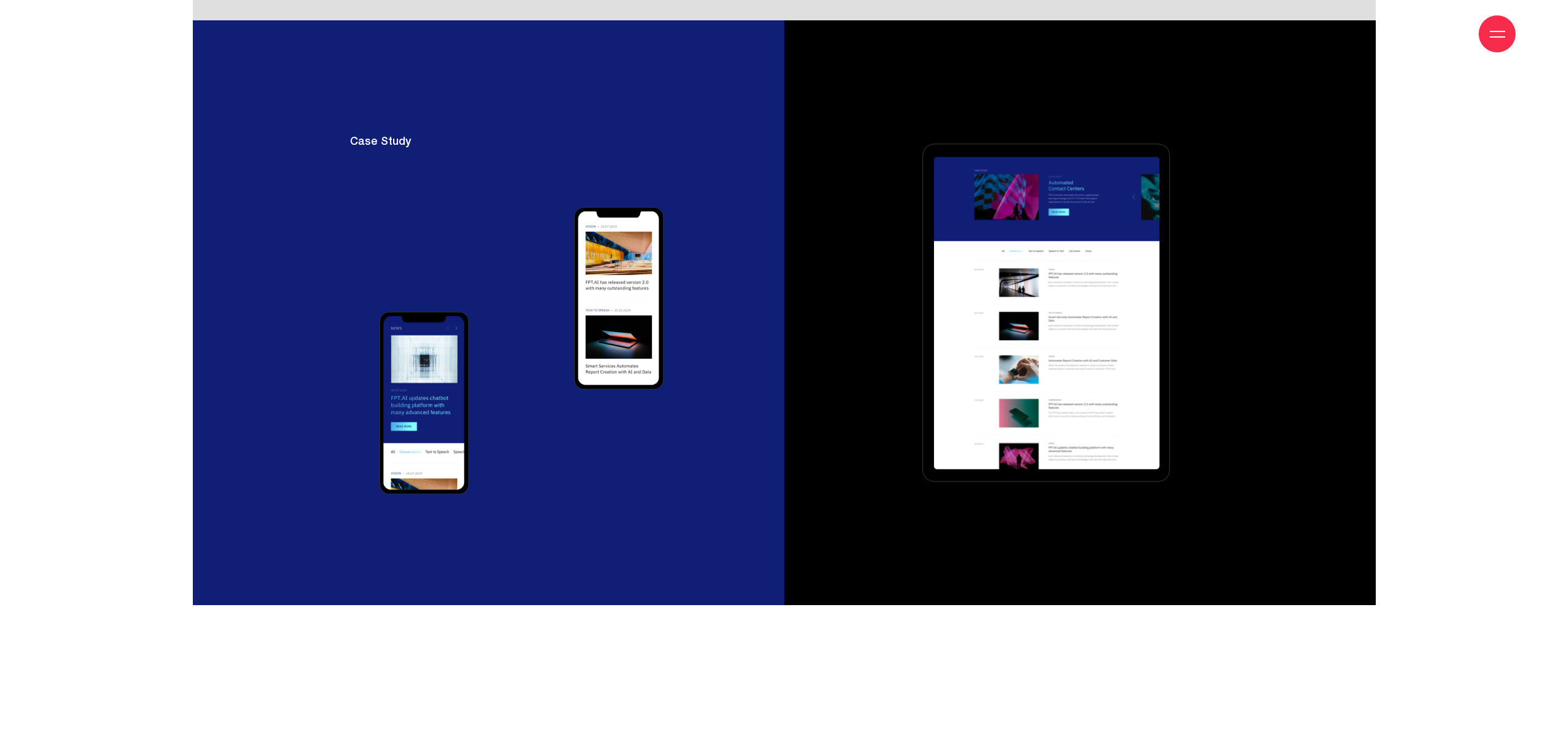
scroll to position [7470, 0]
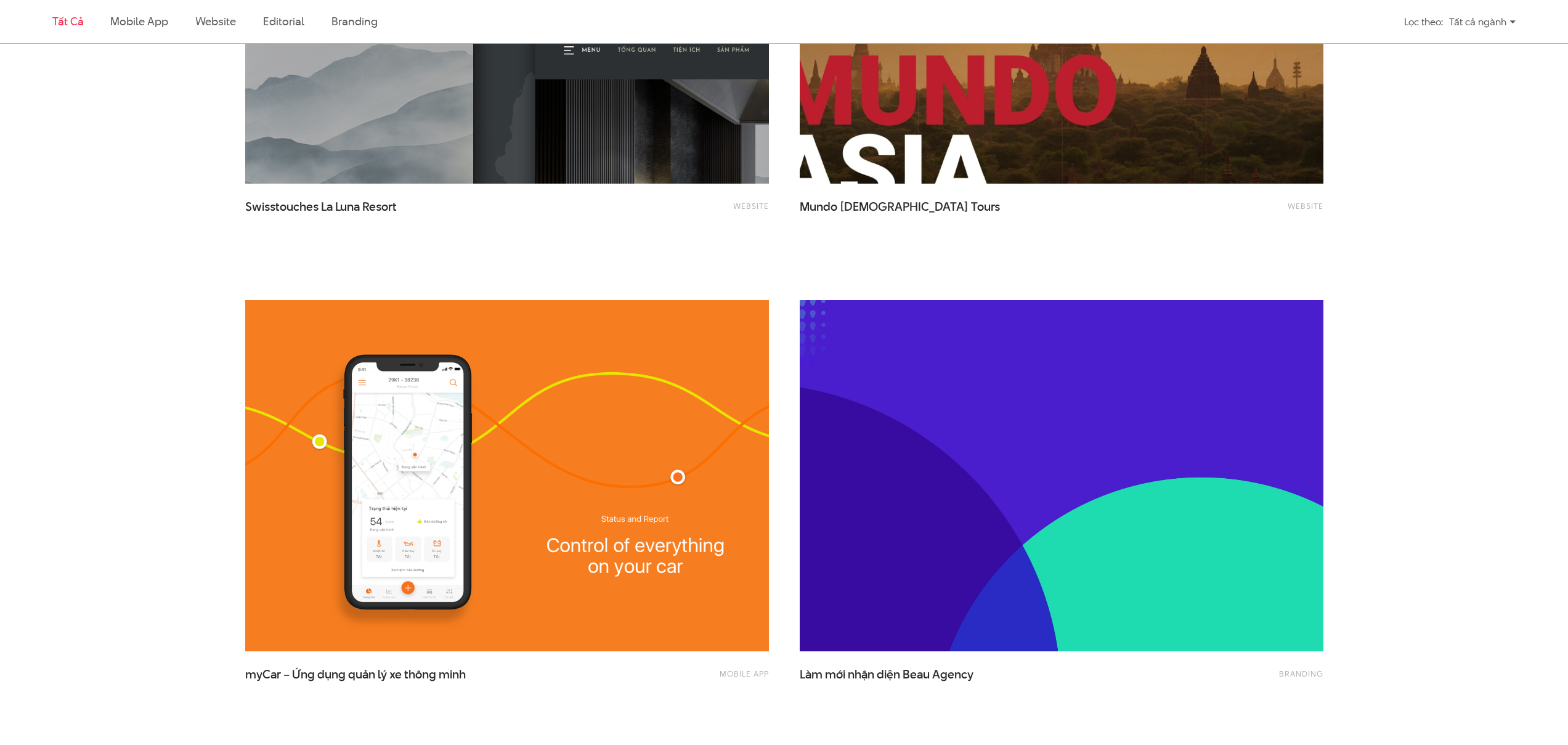
scroll to position [1432, 0]
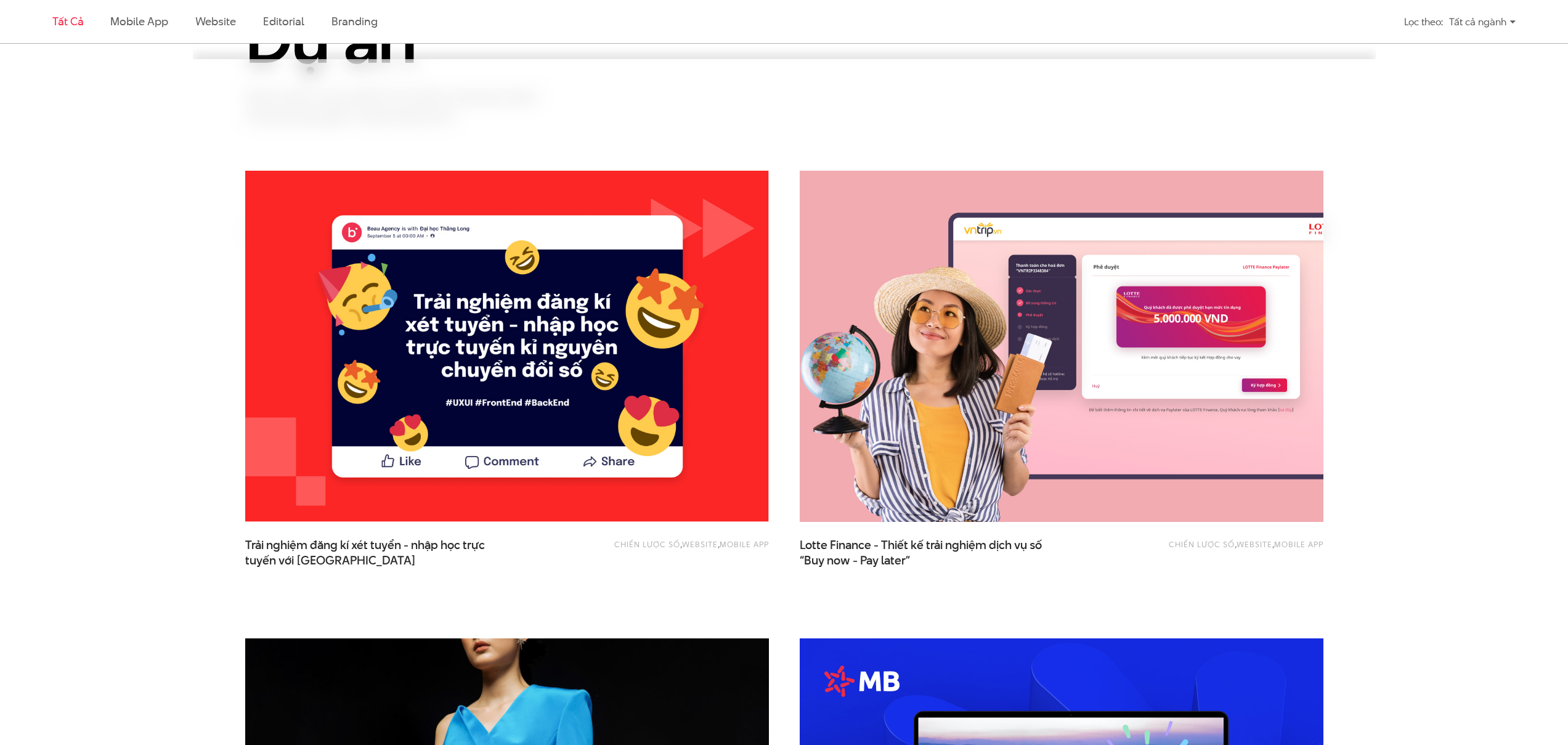
scroll to position [639, 0]
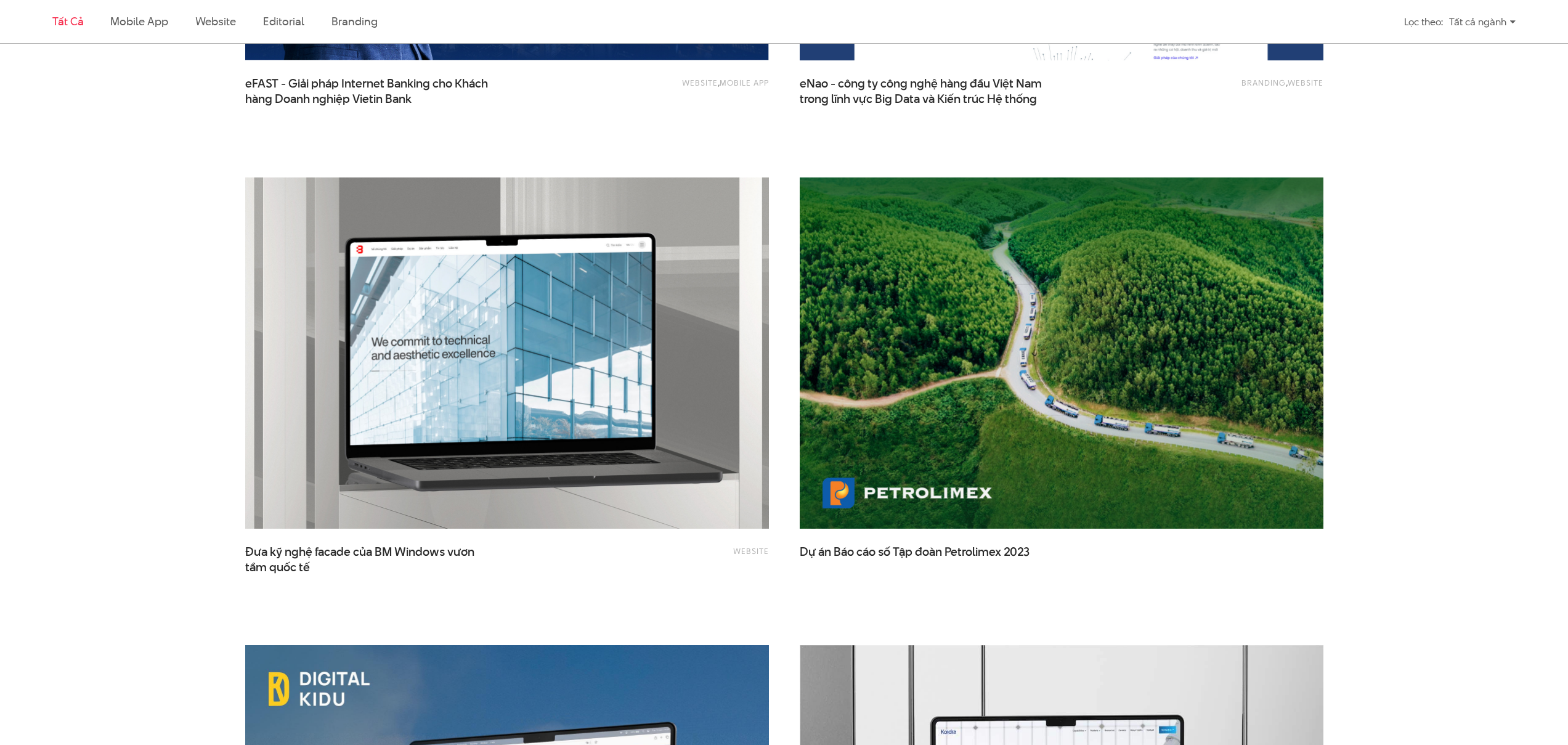
scroll to position [2635, 0]
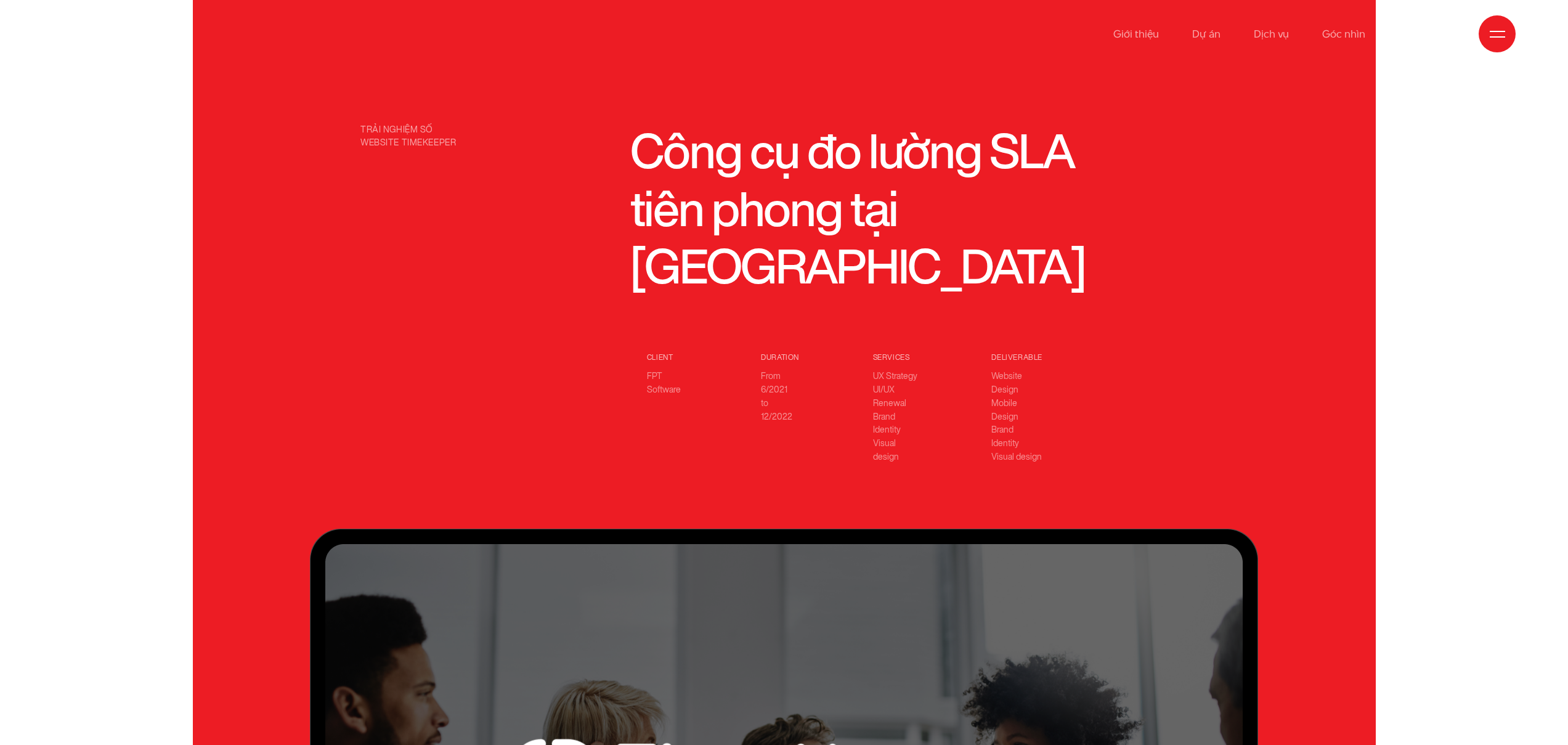
click at [651, 352] on p "Client FPT Software" at bounding box center [668, 374] width 42 height 45
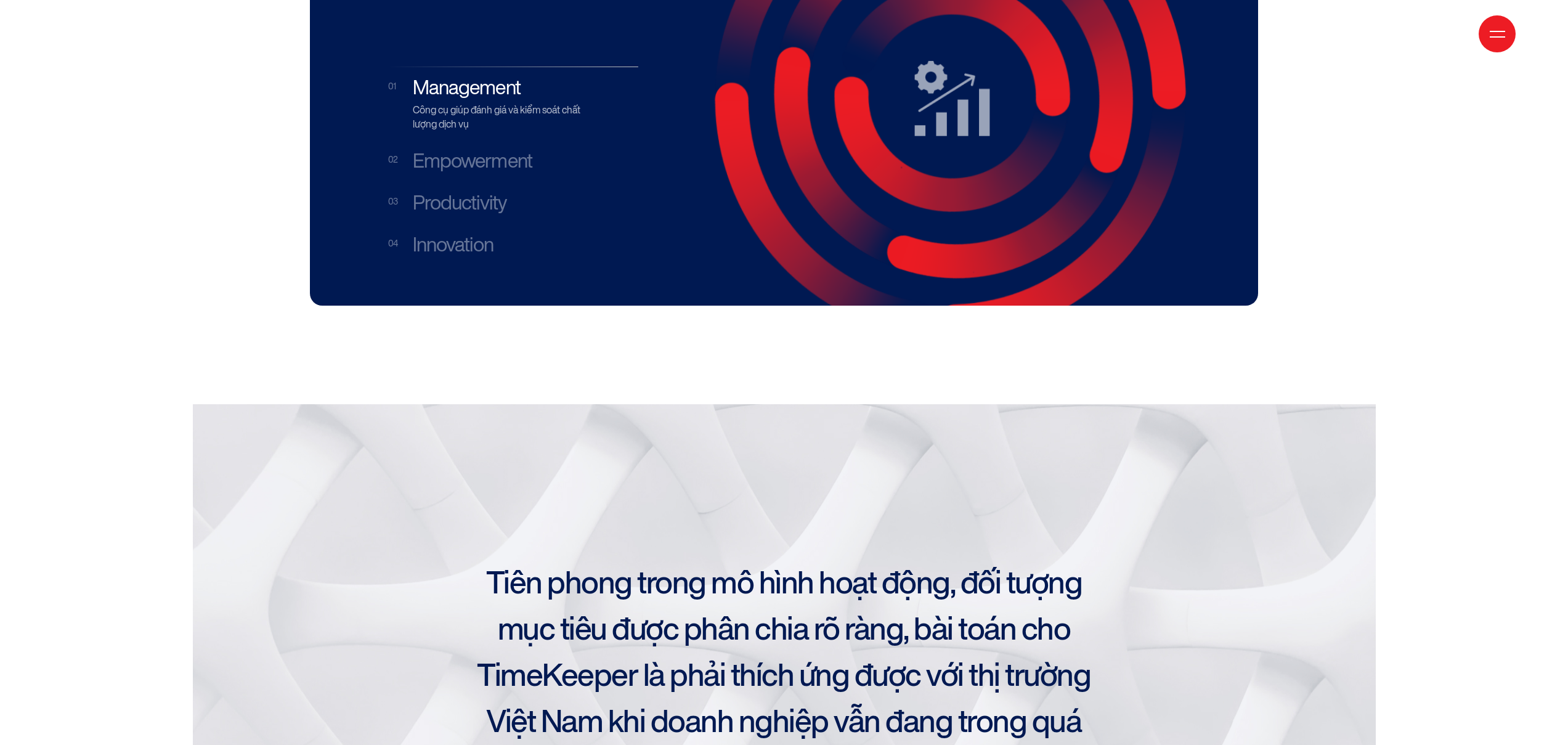
scroll to position [2428, 0]
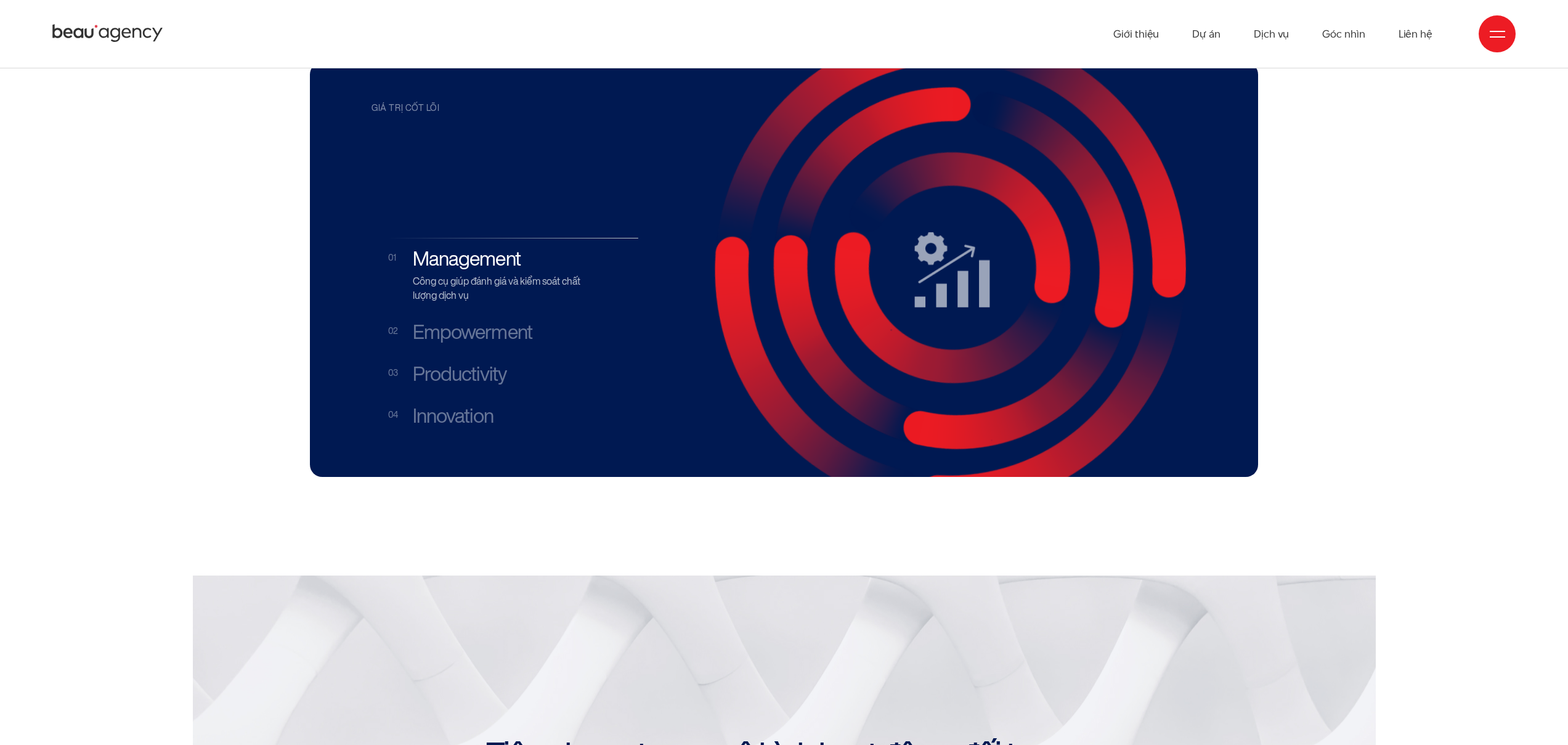
click at [478, 311] on li "Empowerment Trao quyền điều phối và cung cấp cái nhìn tổng thể cho người quản lý" at bounding box center [513, 330] width 250 height 39
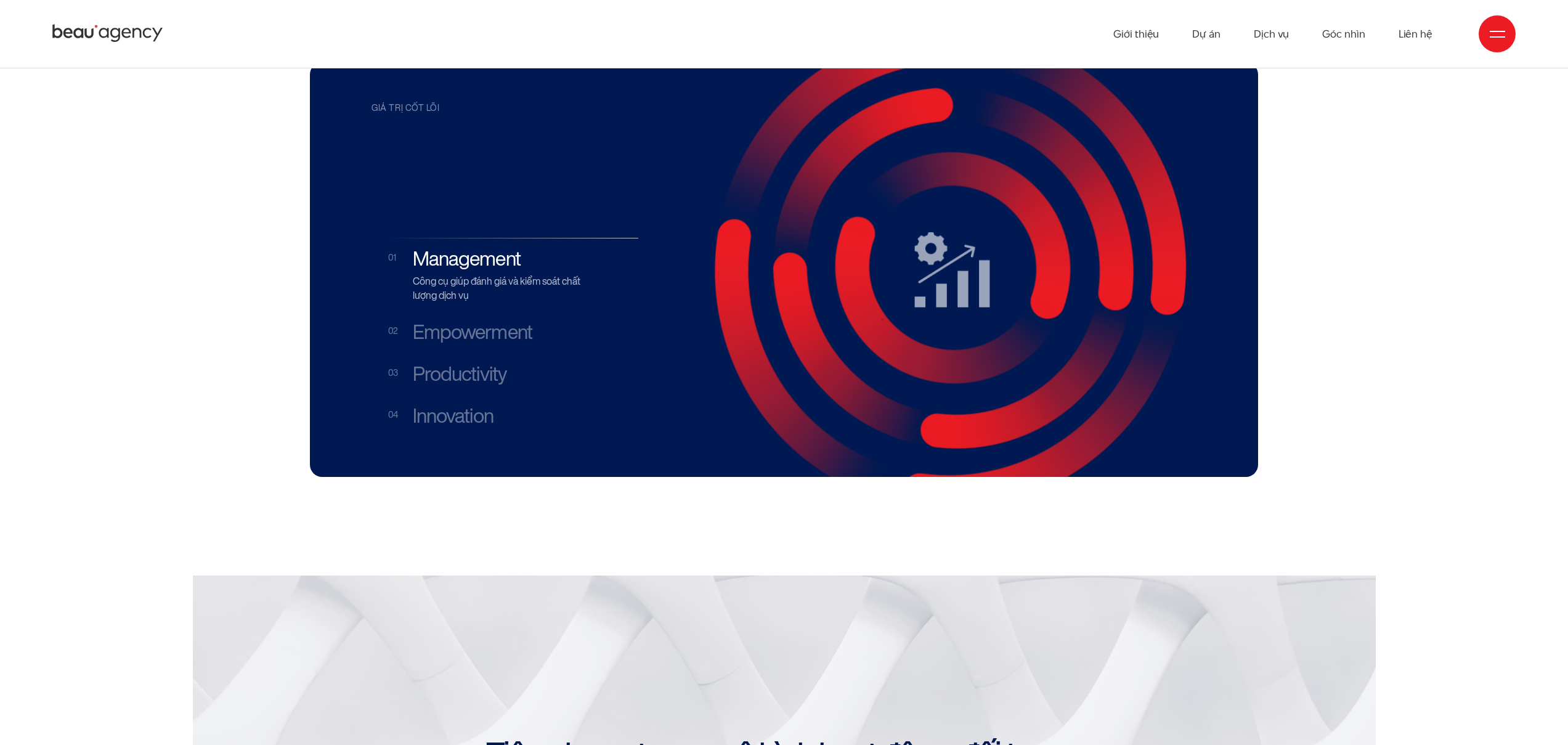
click at [478, 320] on h3 "Empowerment" at bounding box center [501, 332] width 176 height 24
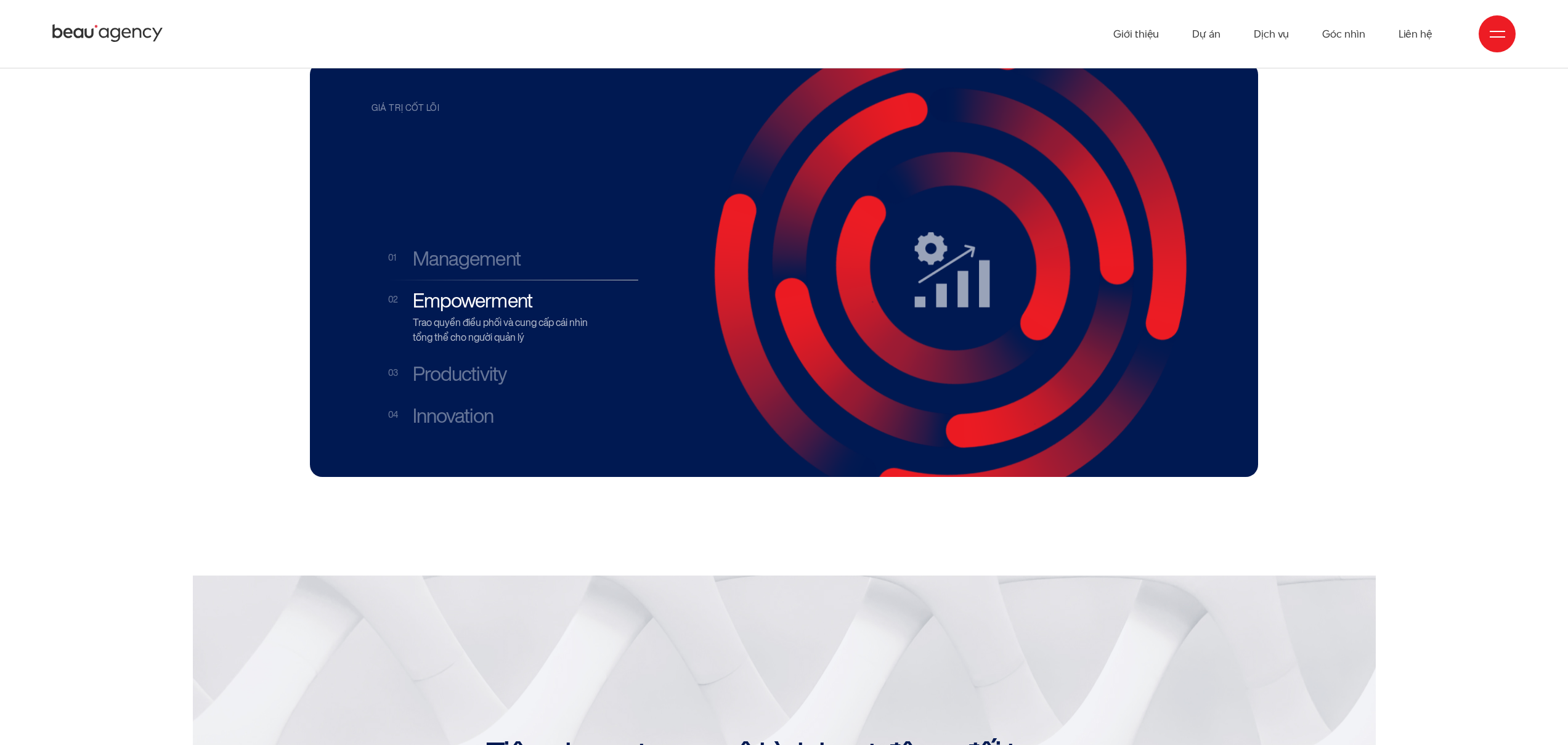
click at [464, 362] on h3 "Productivity" at bounding box center [501, 374] width 176 height 24
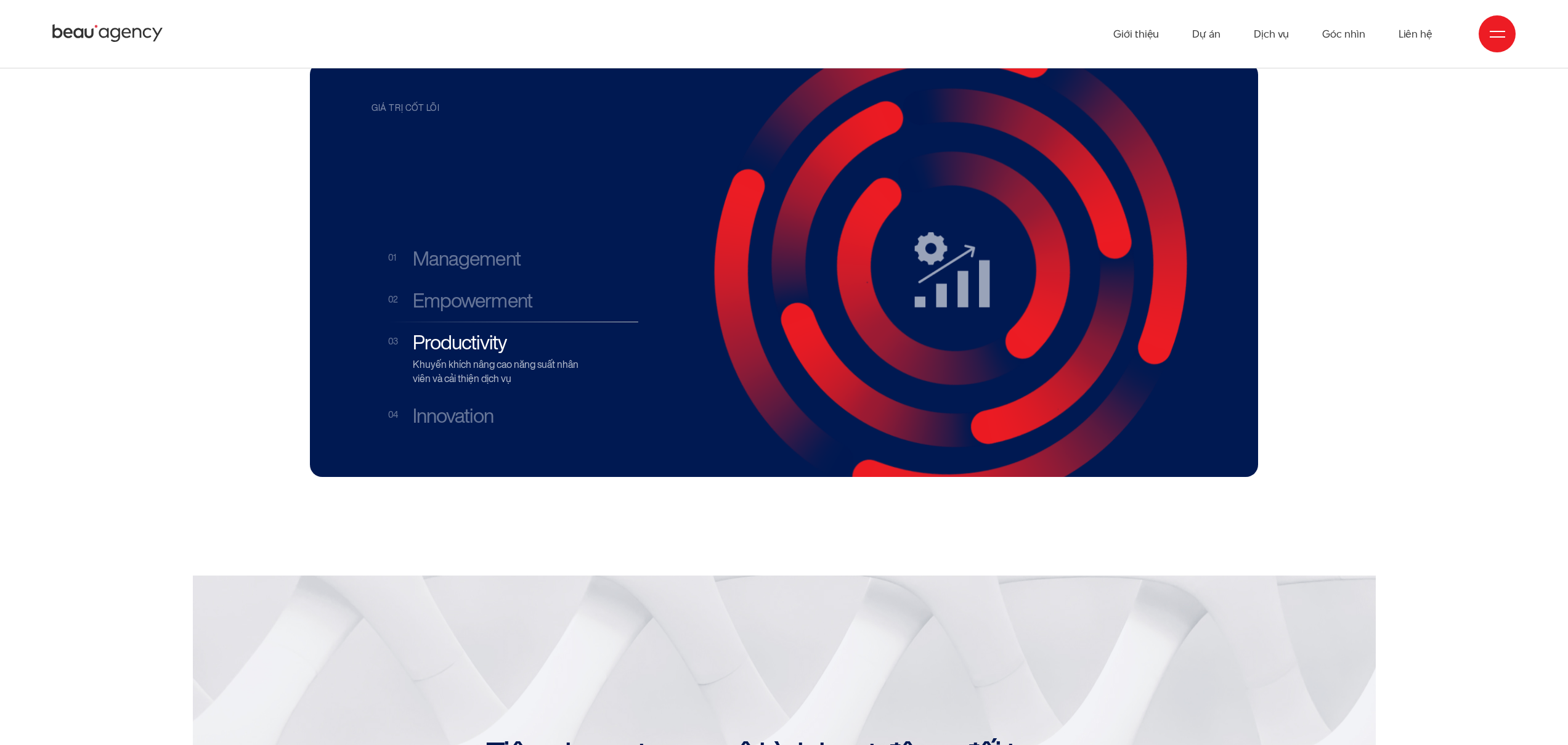
click at [464, 404] on h3 "Innovation" at bounding box center [501, 416] width 176 height 24
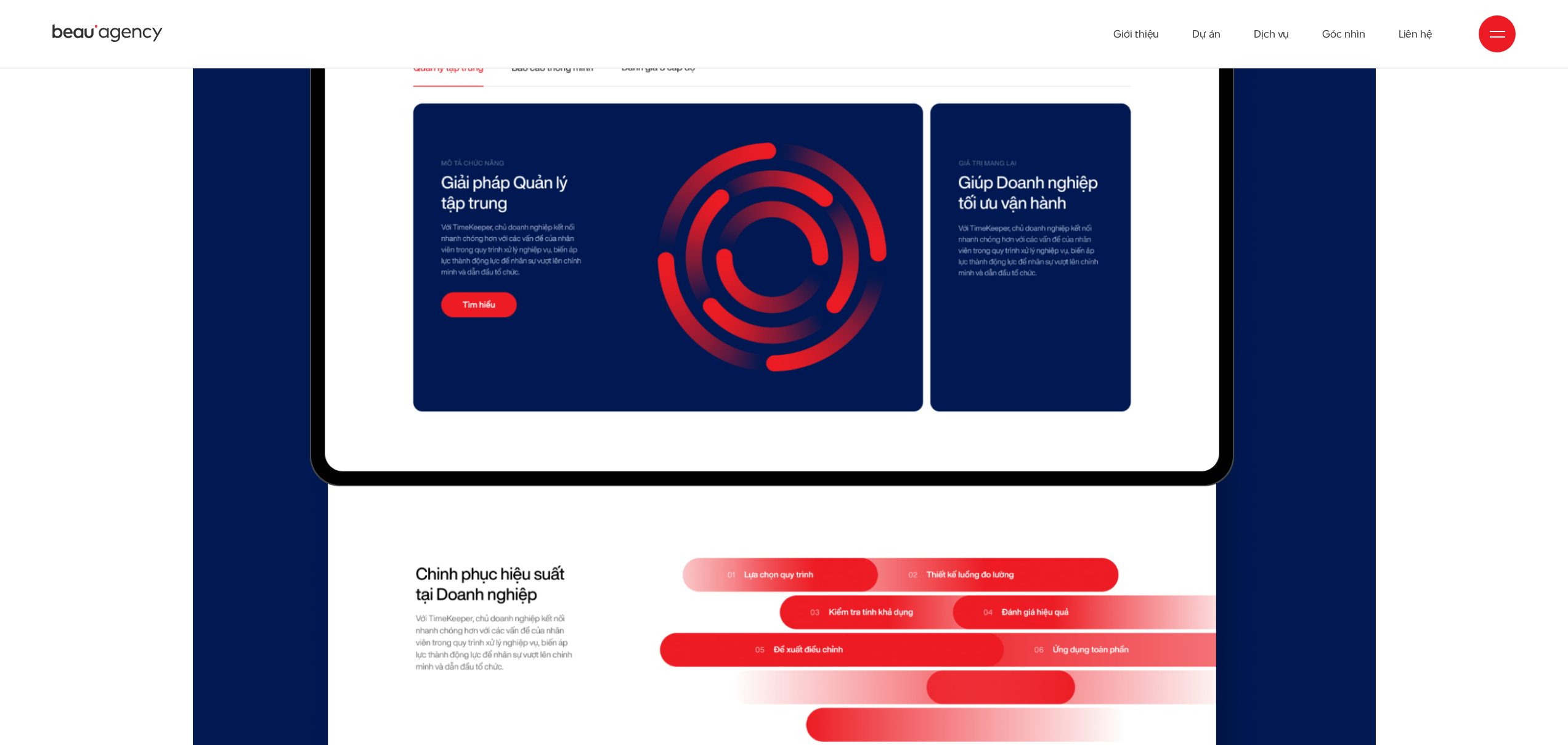
scroll to position [6261, 0]
